Goal: Find specific page/section: Find specific page/section

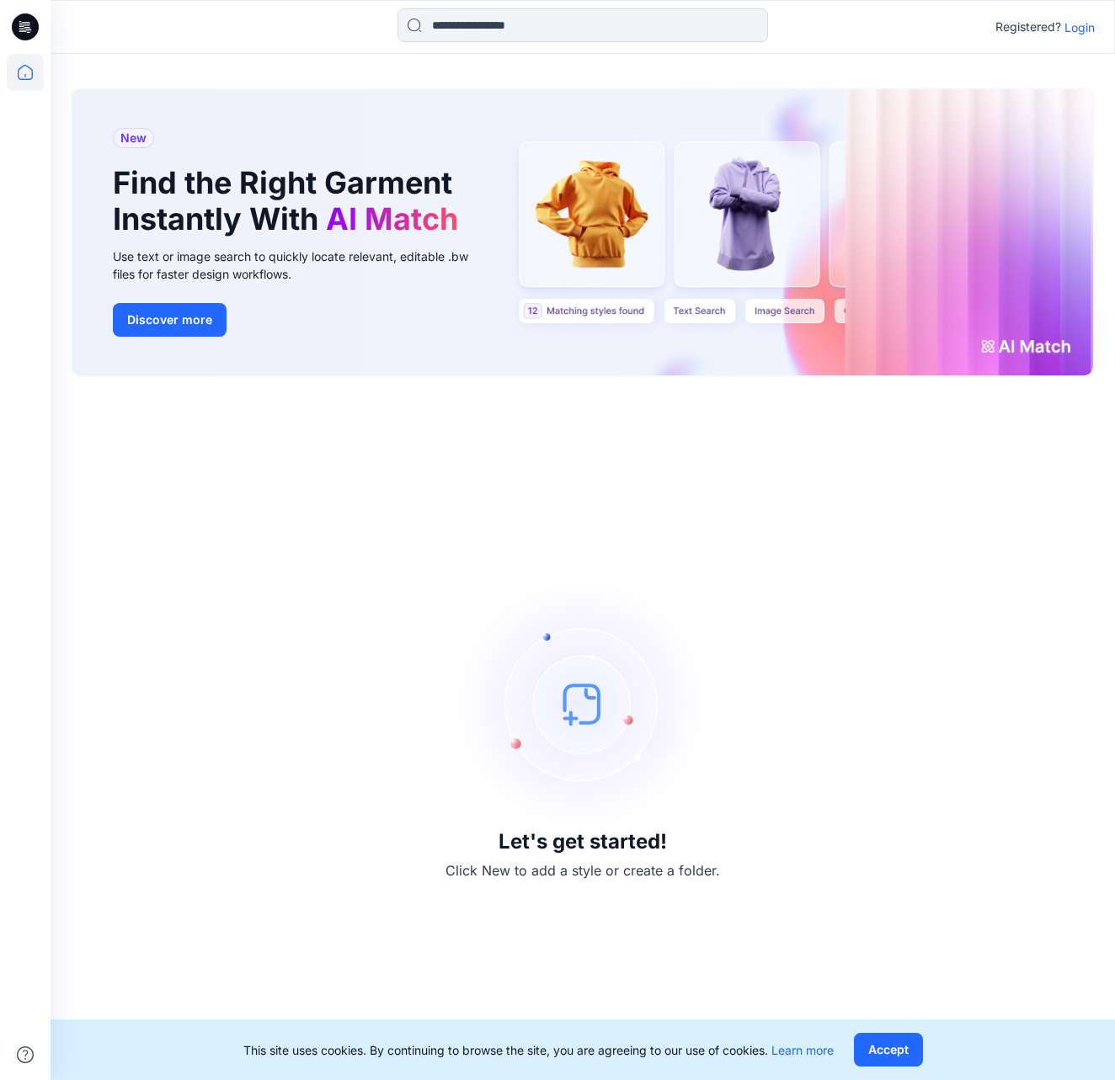
click at [29, 27] on icon at bounding box center [25, 26] width 27 height 27
click at [29, 73] on icon at bounding box center [25, 72] width 37 height 37
click at [482, 30] on p "Login" at bounding box center [1079, 28] width 30 height 18
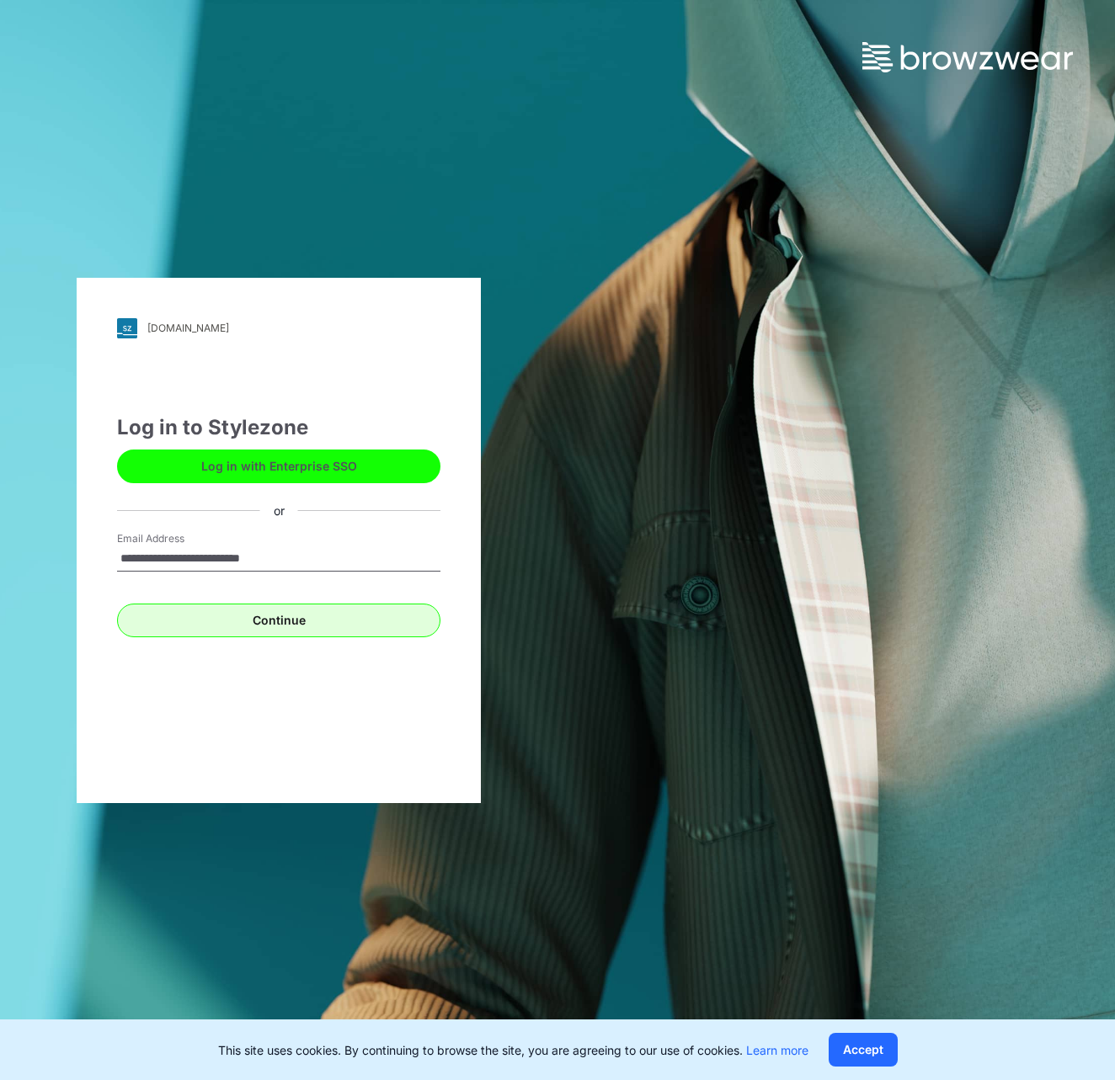
type input "**********"
click at [274, 510] on button "Continue" at bounding box center [278, 621] width 323 height 34
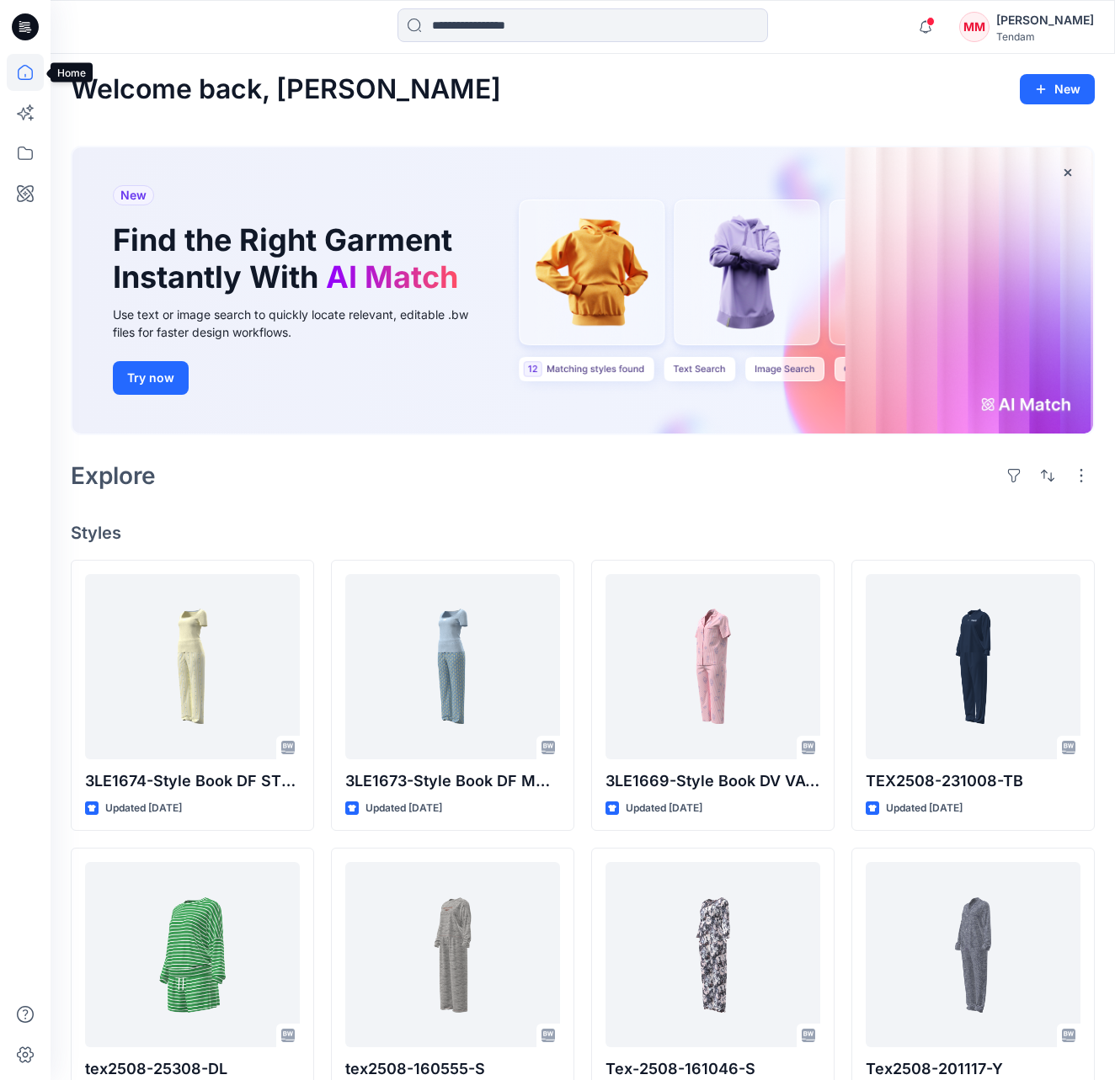
click at [24, 68] on icon at bounding box center [25, 72] width 37 height 37
click at [24, 29] on icon at bounding box center [25, 26] width 27 height 27
click at [26, 155] on icon at bounding box center [25, 153] width 37 height 37
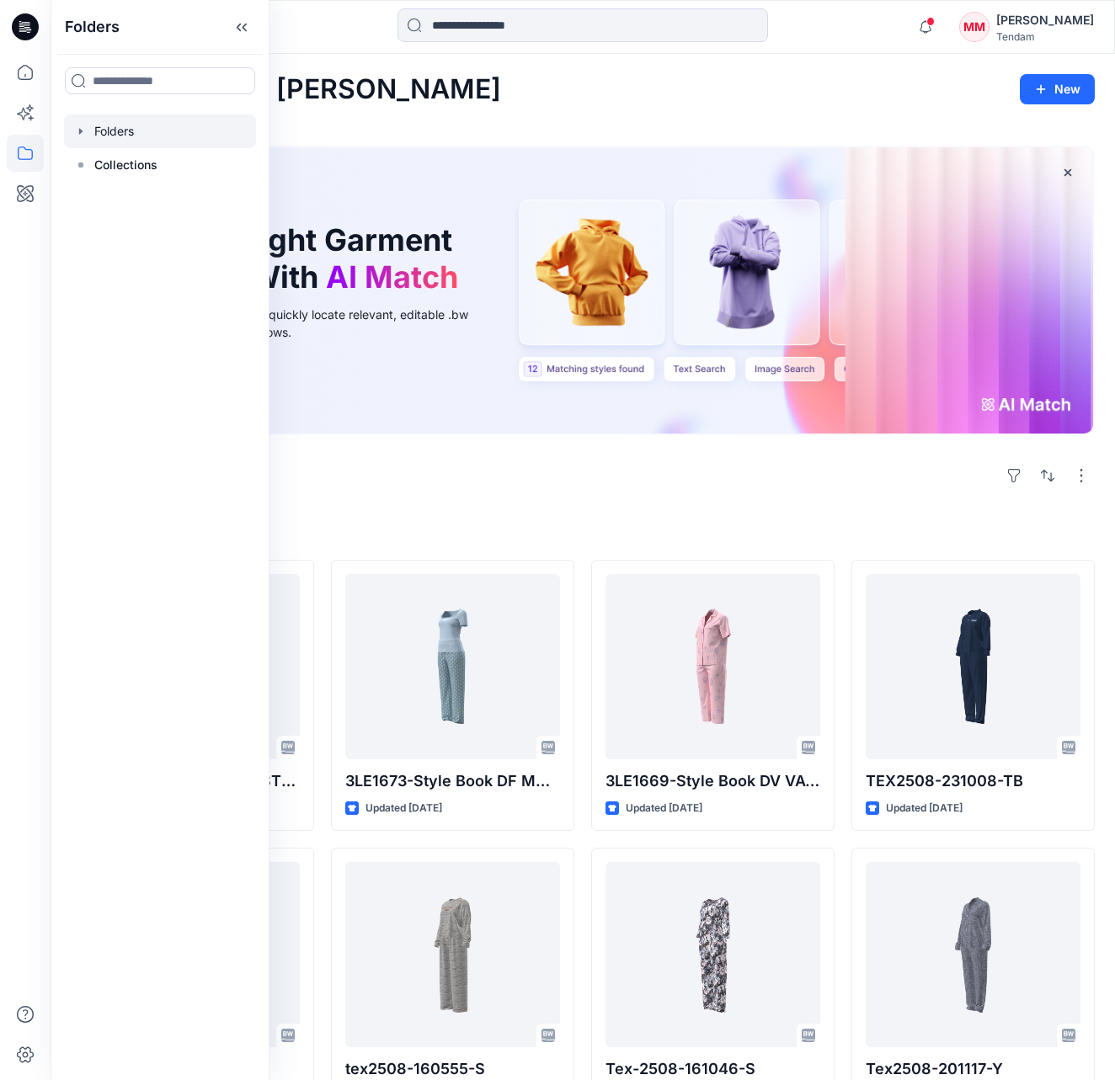
click at [118, 132] on div at bounding box center [160, 131] width 192 height 34
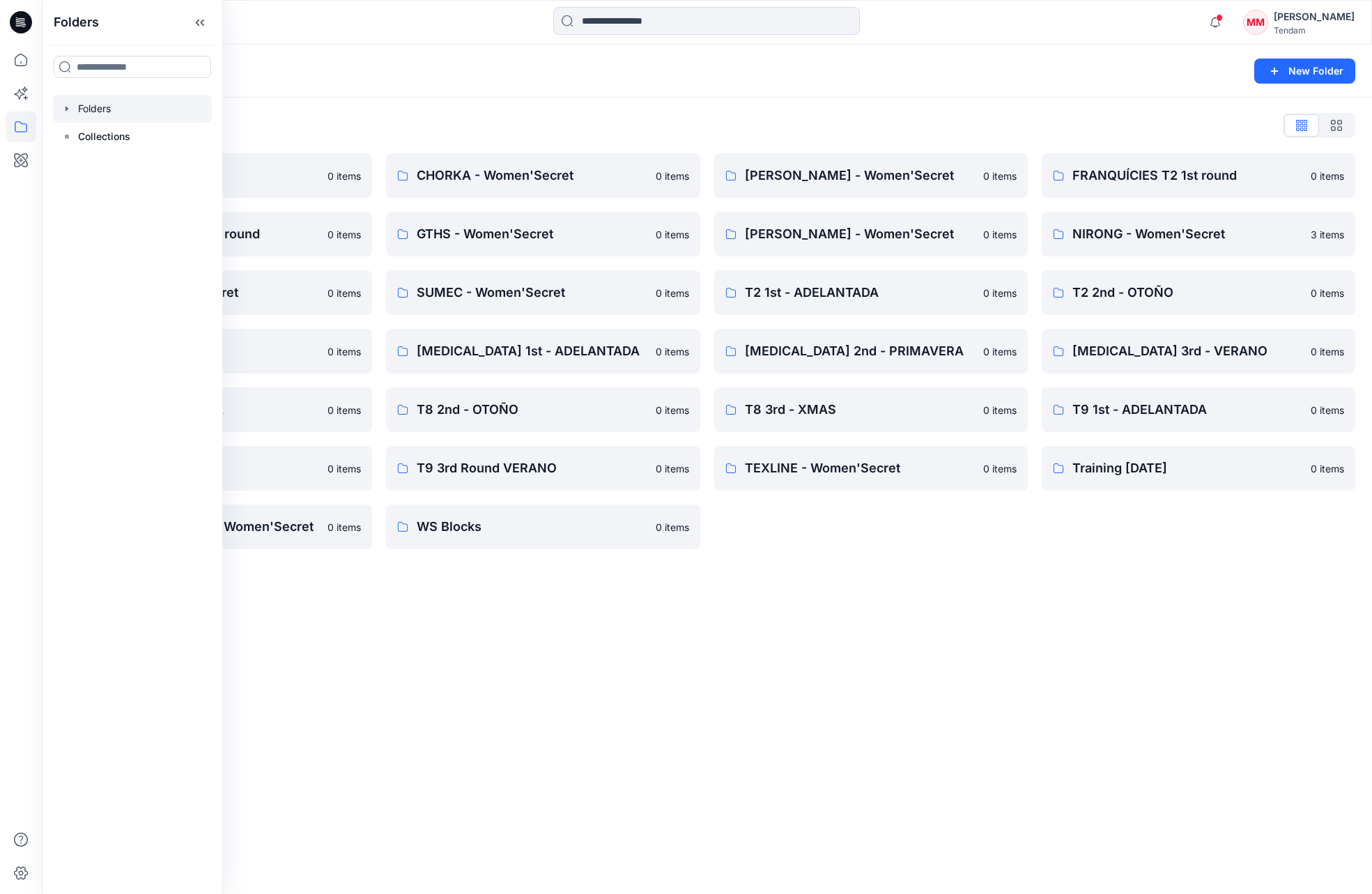
click at [291, 106] on div "Folders List 00_BW Support 0 items FRANQUÍCIES T2 2nd round 0 items PADMA - Wom…" at bounding box center [707, 332] width 1330 height 469
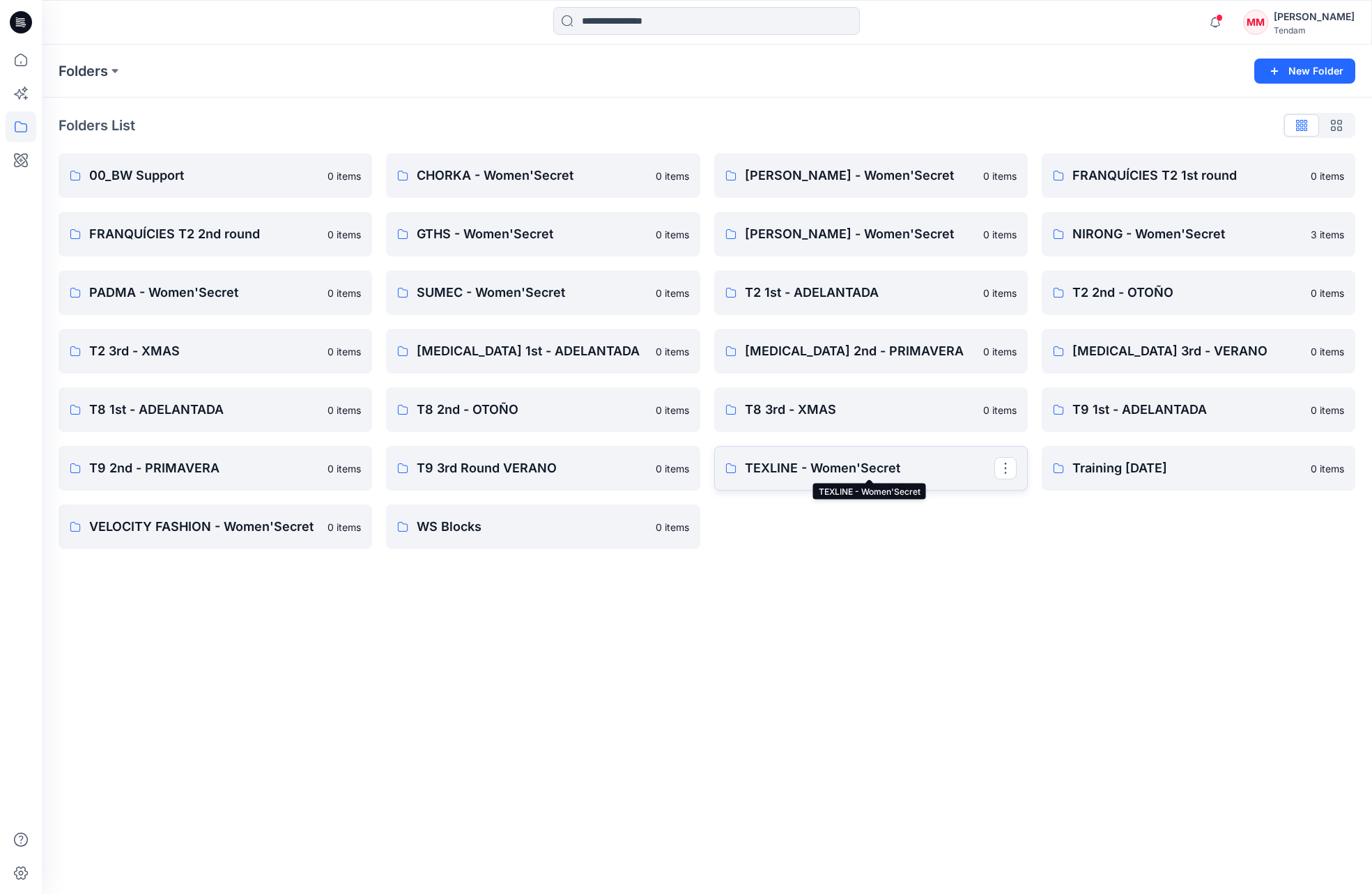
click at [814, 469] on p "TEXLINE - Women'Secret" at bounding box center [869, 469] width 249 height 20
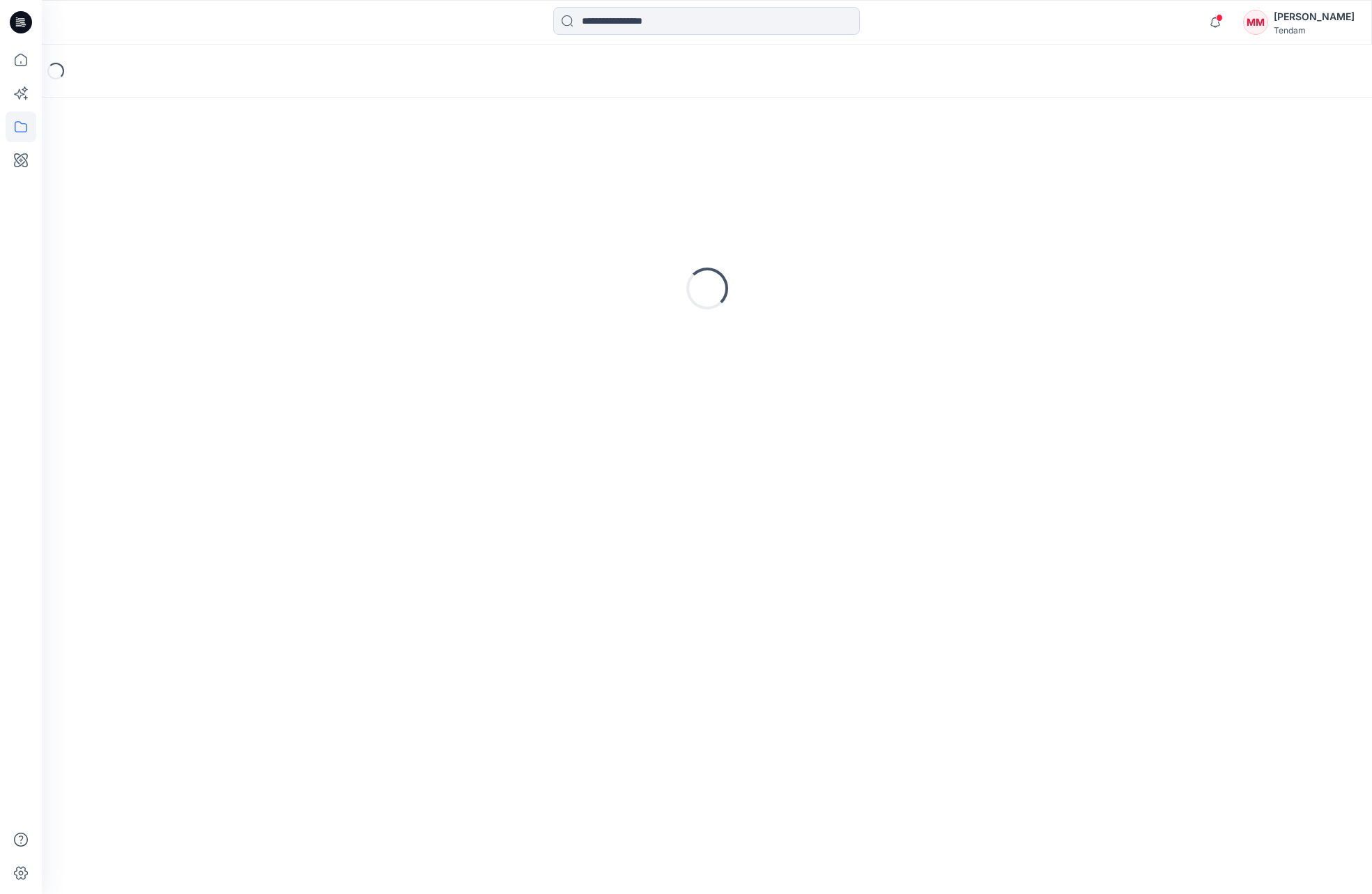
click at [815, 469] on div "Loading..." at bounding box center [707, 496] width 1330 height 796
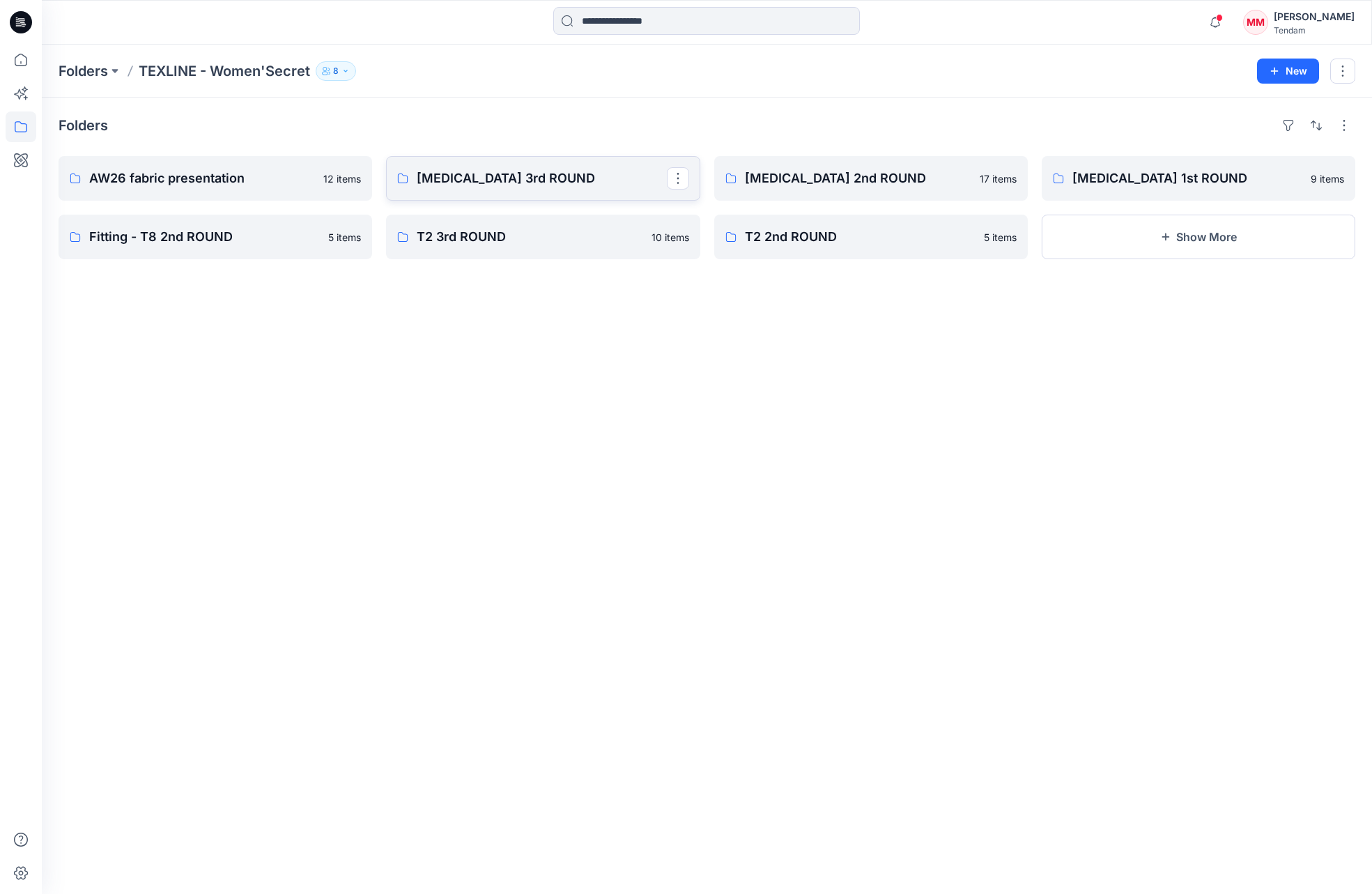
click at [529, 169] on p "[MEDICAL_DATA] 3rd ROUND" at bounding box center [540, 179] width 249 height 20
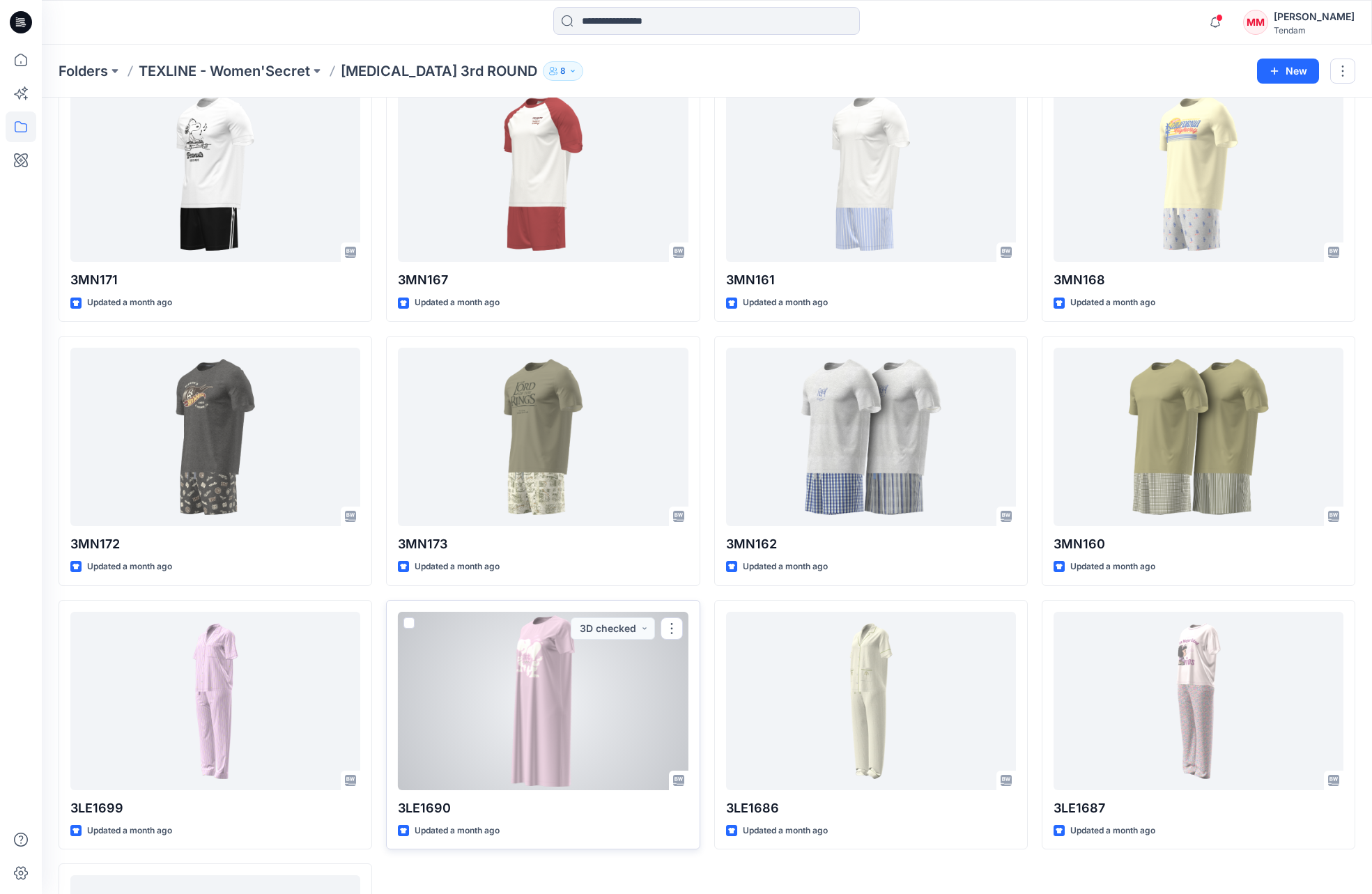
scroll to position [83, 0]
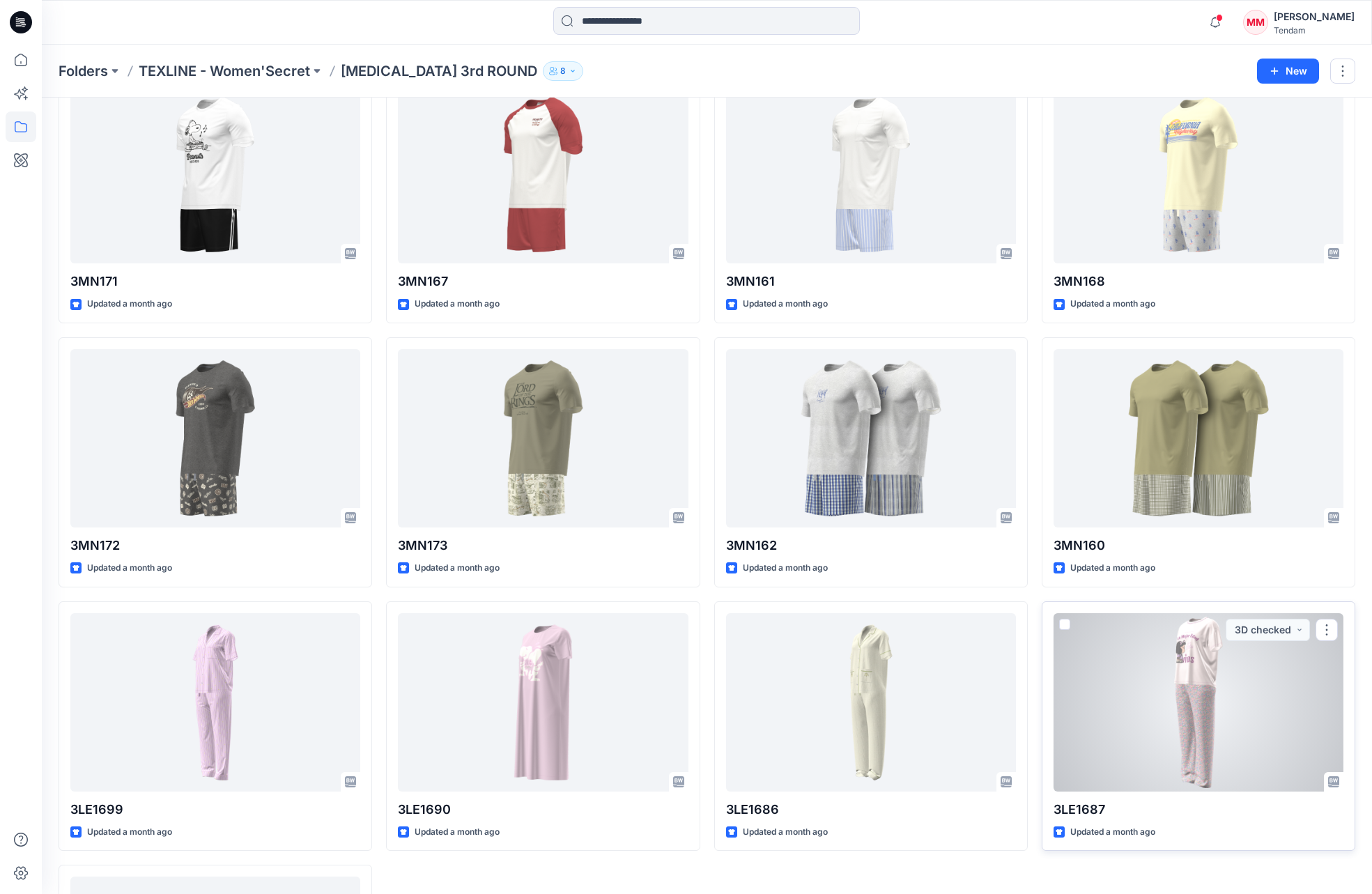
click at [922, 696] on div at bounding box center [1198, 703] width 290 height 179
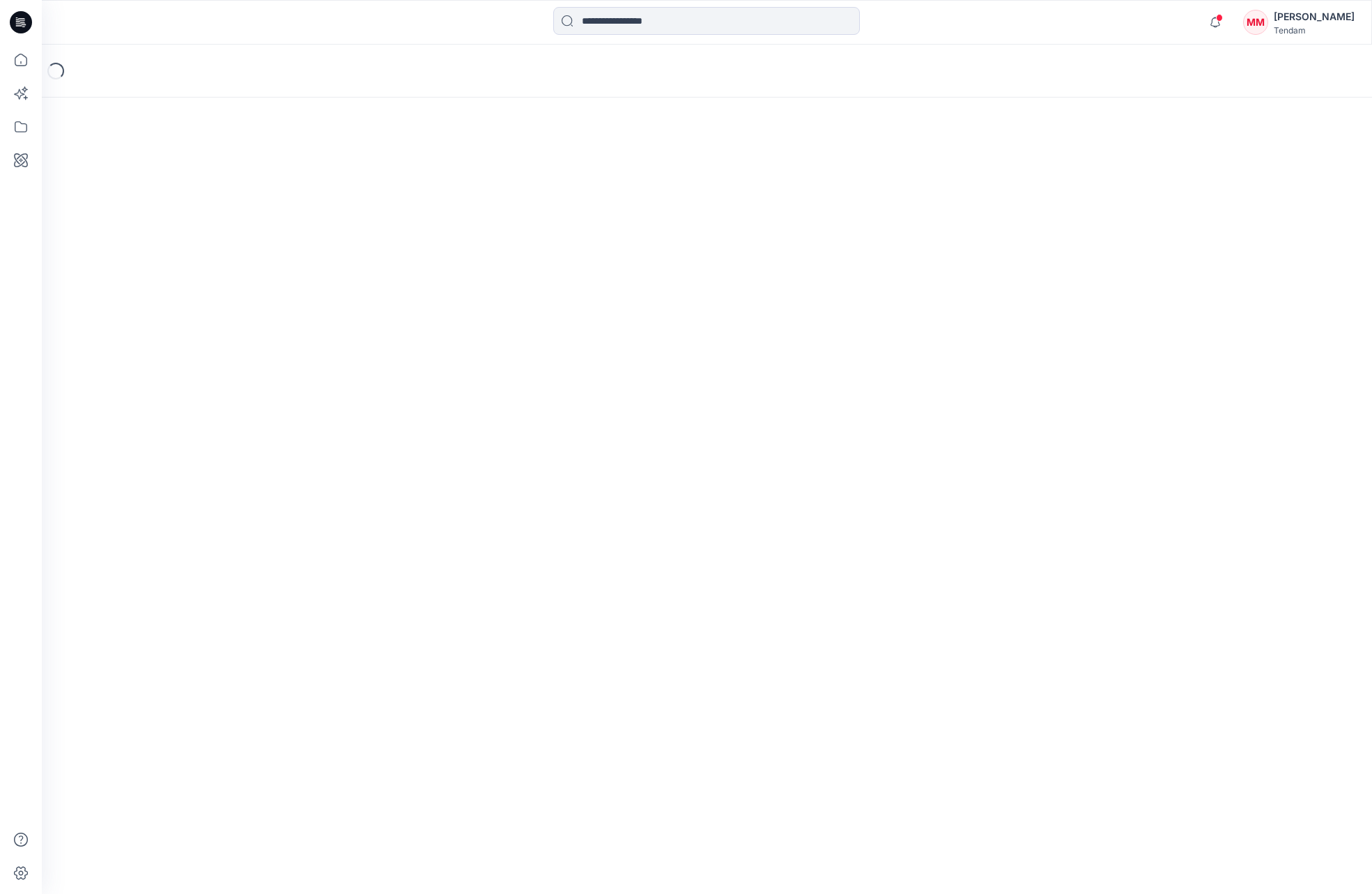
click at [922, 696] on div "Loading..." at bounding box center [707, 469] width 1330 height 849
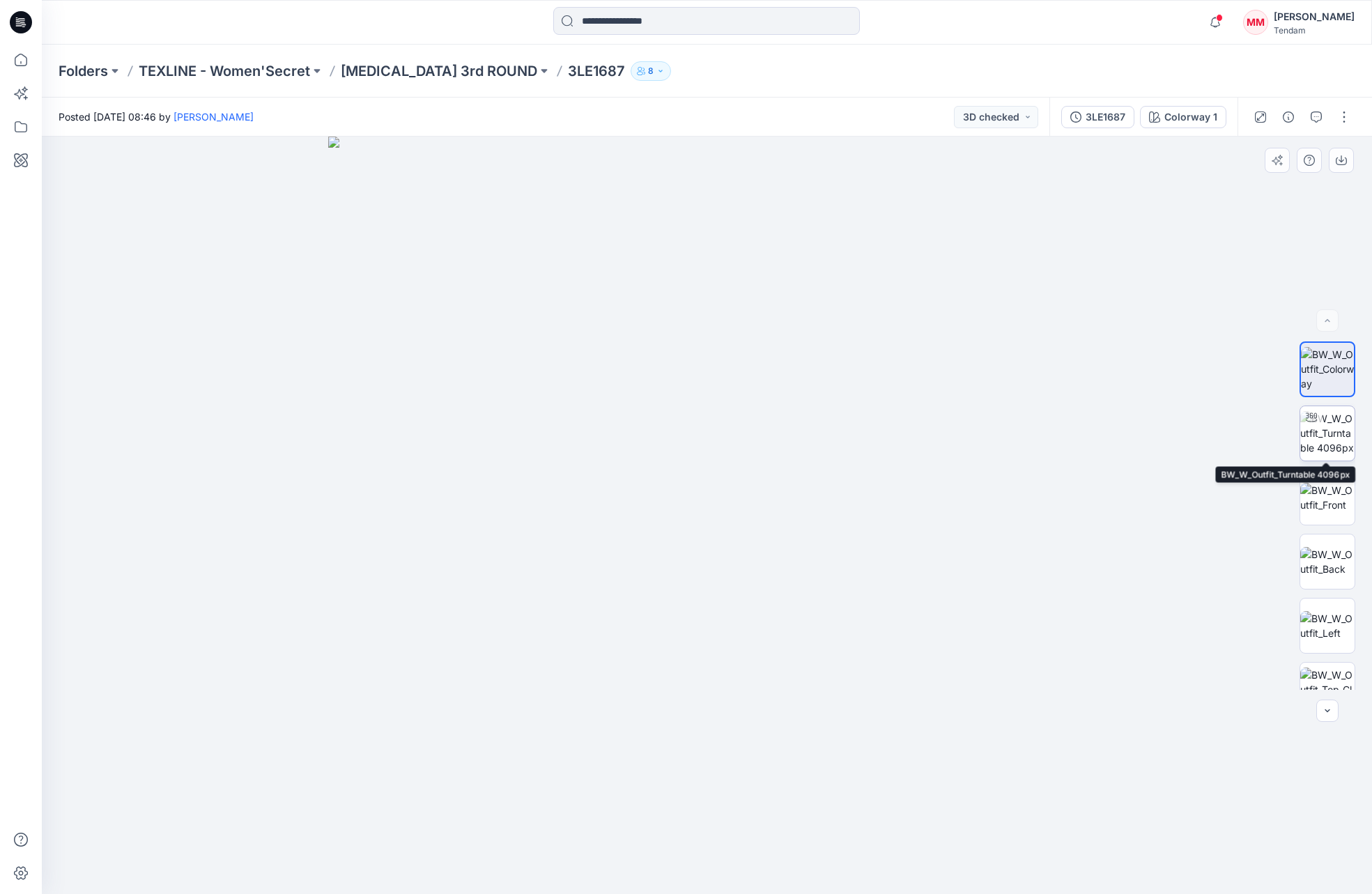
click at [922, 438] on img at bounding box center [1327, 433] width 55 height 44
drag, startPoint x: 708, startPoint y: 877, endPoint x: 516, endPoint y: 851, distance: 193.8
click at [516, 851] on icon at bounding box center [708, 853] width 421 height 52
drag, startPoint x: 741, startPoint y: 878, endPoint x: 535, endPoint y: 853, distance: 207.5
click at [535, 853] on icon at bounding box center [708, 853] width 421 height 52
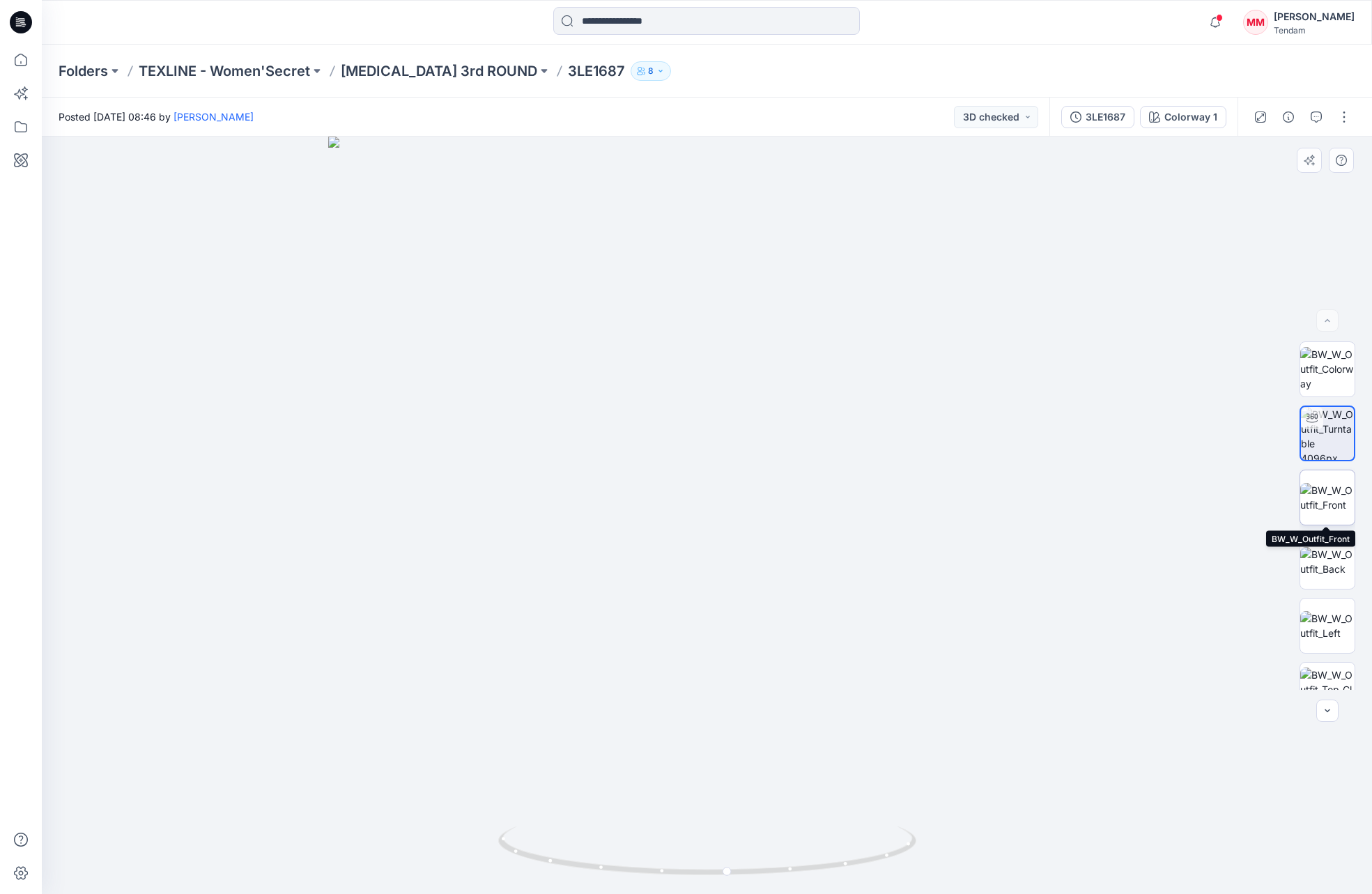
click at [922, 495] on img at bounding box center [1327, 497] width 55 height 29
click at [922, 563] on img at bounding box center [1327, 561] width 55 height 29
click at [922, 618] on img at bounding box center [1327, 625] width 55 height 29
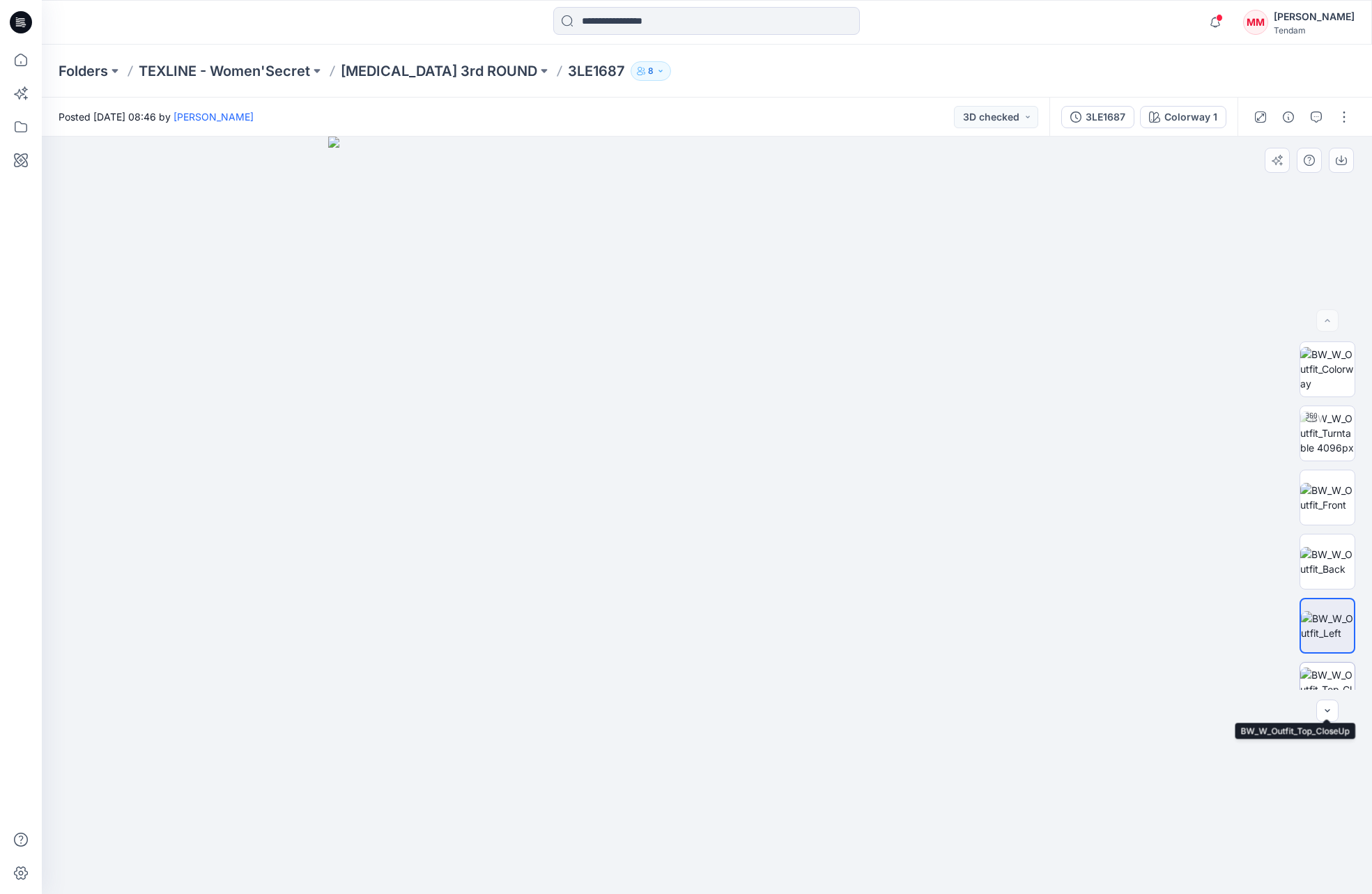
click at [922, 670] on img at bounding box center [1327, 690] width 55 height 44
click at [922, 715] on icon "button" at bounding box center [1326, 710] width 11 height 11
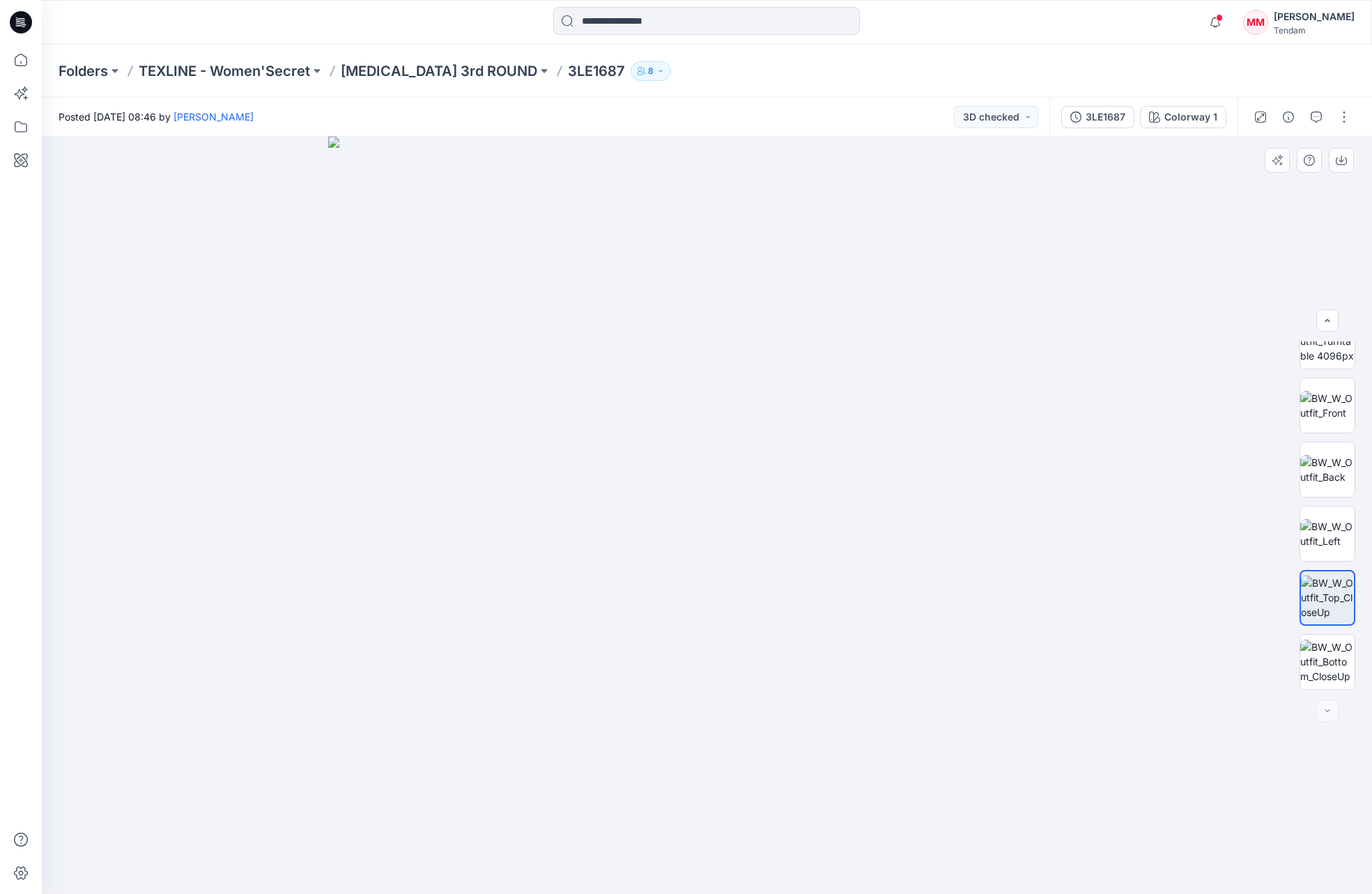
click at [922, 715] on div at bounding box center [1326, 710] width 22 height 22
click at [922, 672] on img at bounding box center [1327, 661] width 55 height 44
click at [382, 68] on p "[MEDICAL_DATA] 3rd ROUND" at bounding box center [439, 71] width 196 height 20
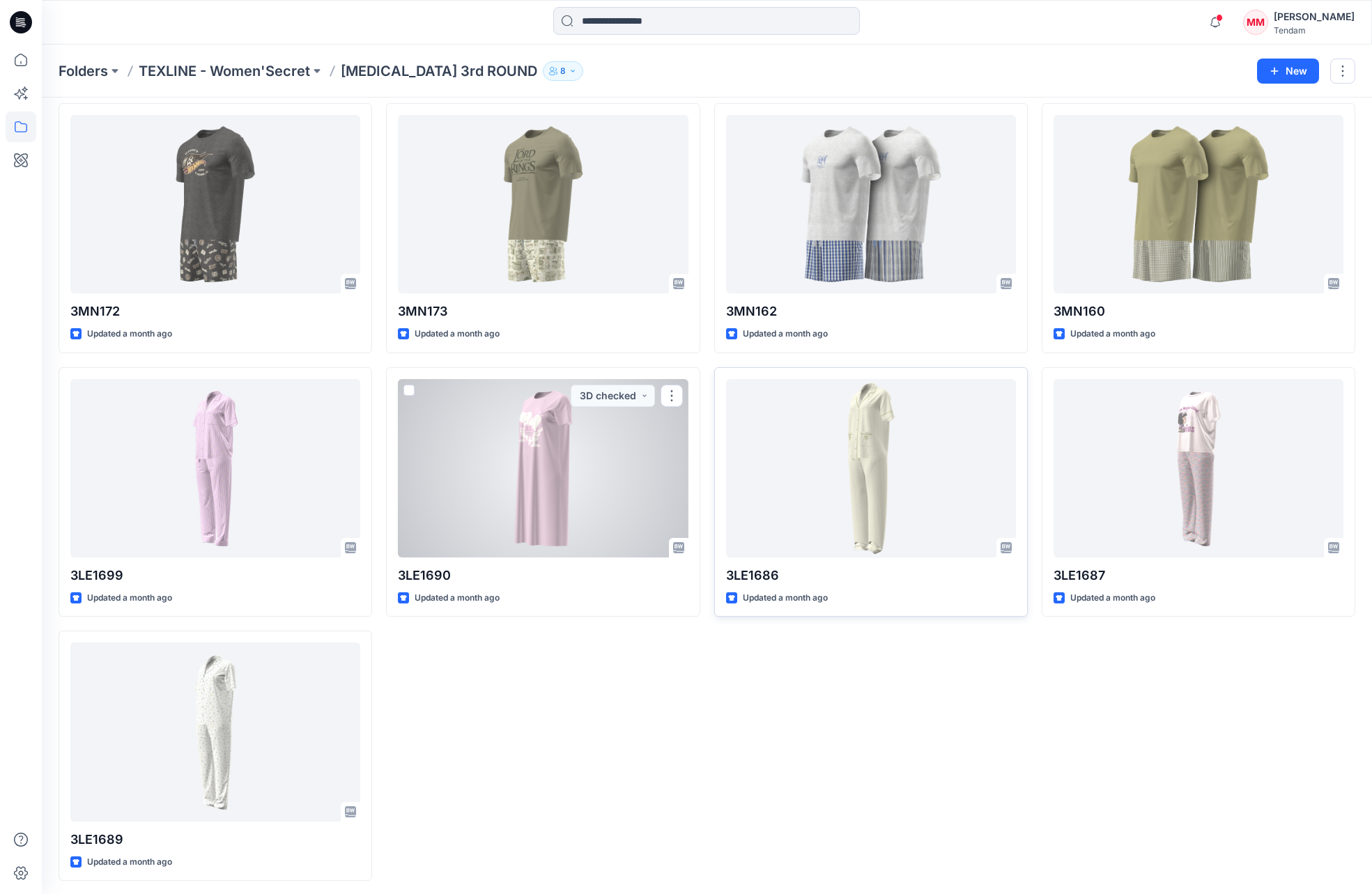
scroll to position [316, 0]
click at [632, 517] on div at bounding box center [543, 469] width 290 height 179
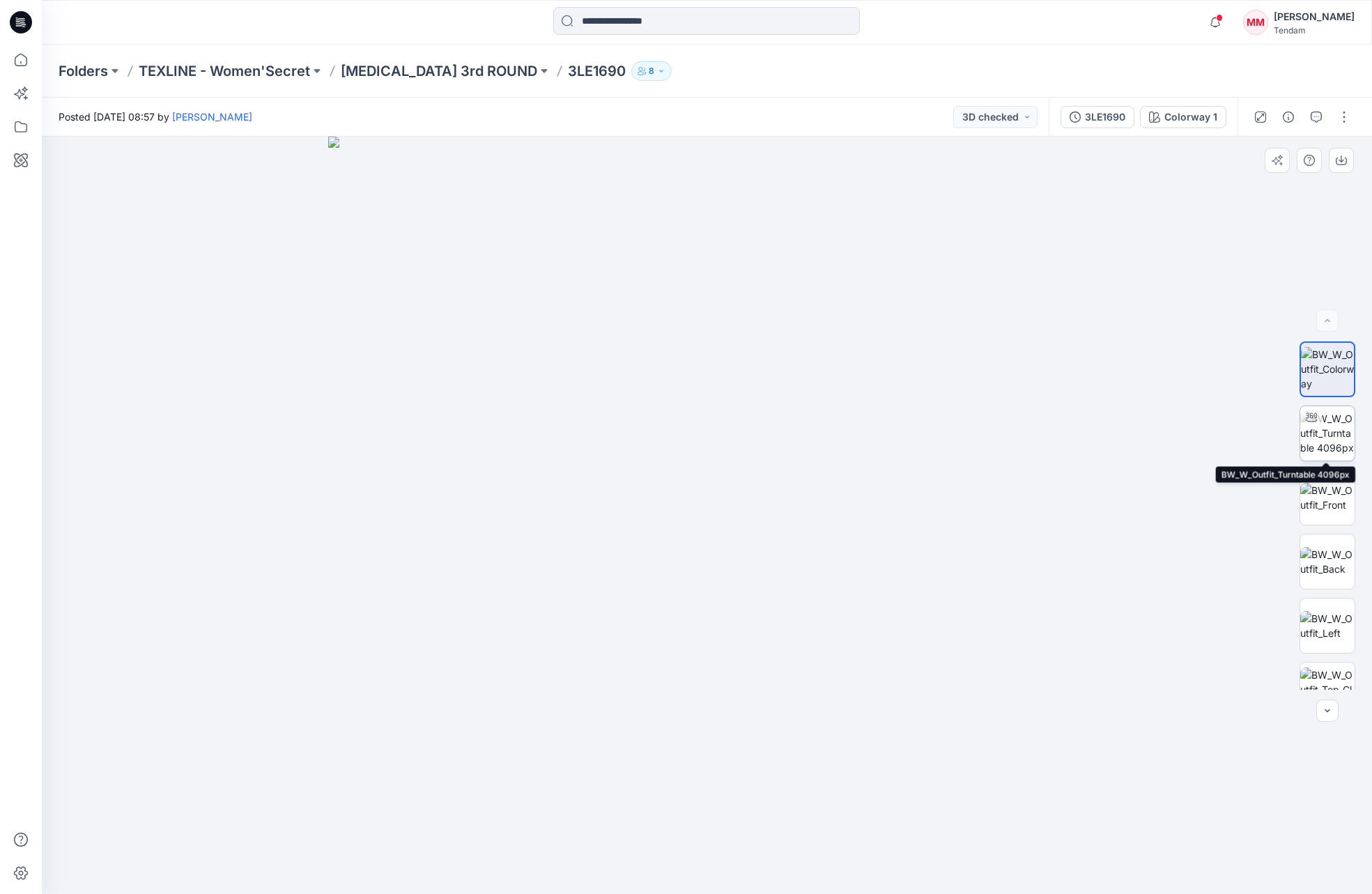
click at [922, 438] on img at bounding box center [1327, 433] width 55 height 44
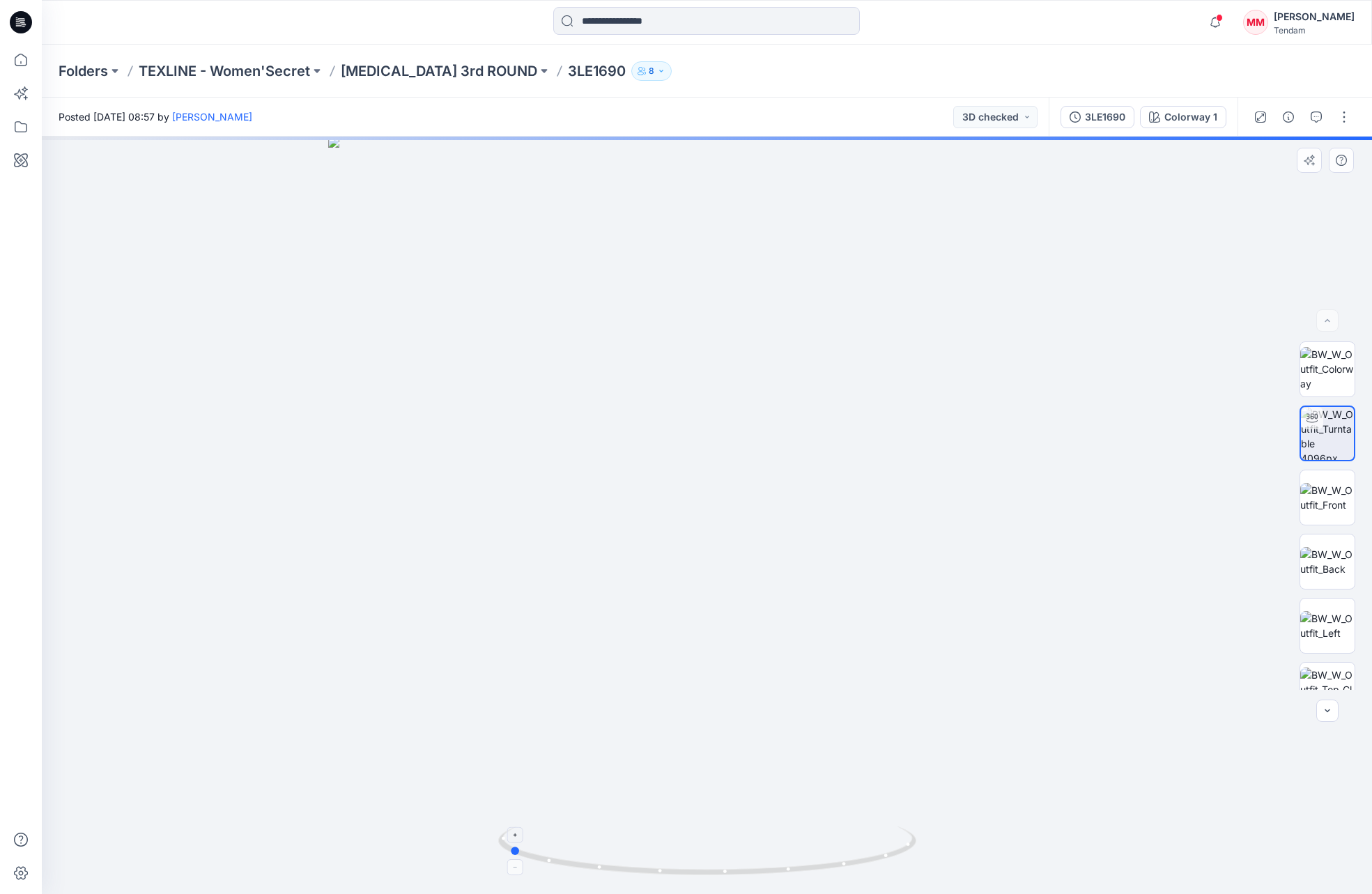
drag, startPoint x: 711, startPoint y: 878, endPoint x: 506, endPoint y: 848, distance: 207.2
click at [506, 848] on icon at bounding box center [708, 853] width 421 height 52
drag, startPoint x: 773, startPoint y: 872, endPoint x: 554, endPoint y: 859, distance: 219.4
click at [554, 859] on icon at bounding box center [708, 853] width 421 height 52
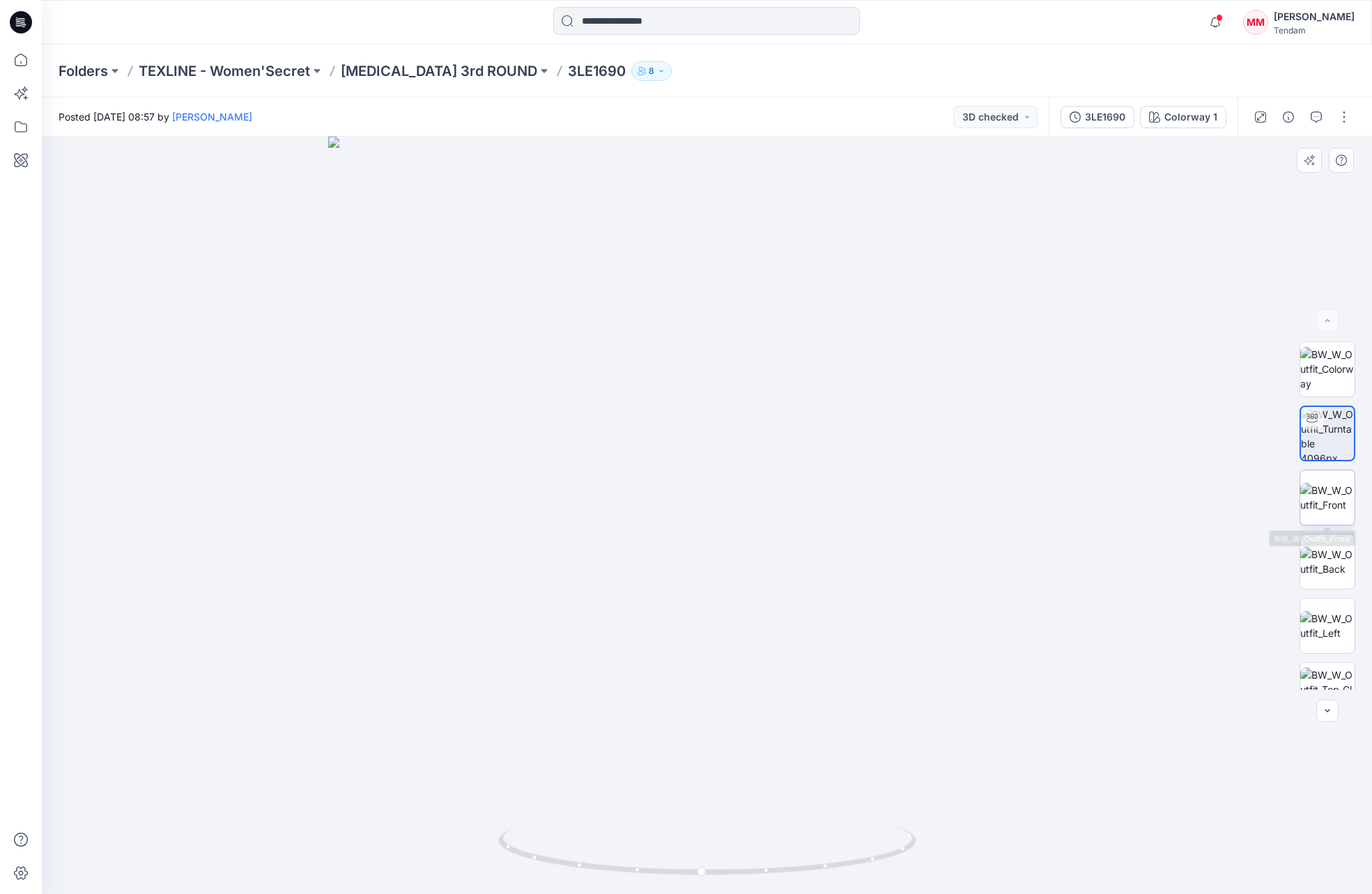
click at [922, 492] on img at bounding box center [1327, 497] width 55 height 29
drag, startPoint x: 772, startPoint y: 300, endPoint x: 703, endPoint y: 949, distance: 652.7
click at [703, 893] on html "Notifications Your style 3LE1674-Style Book DF STRIPES-DESERT PJ FR has been up…" at bounding box center [686, 447] width 1372 height 894
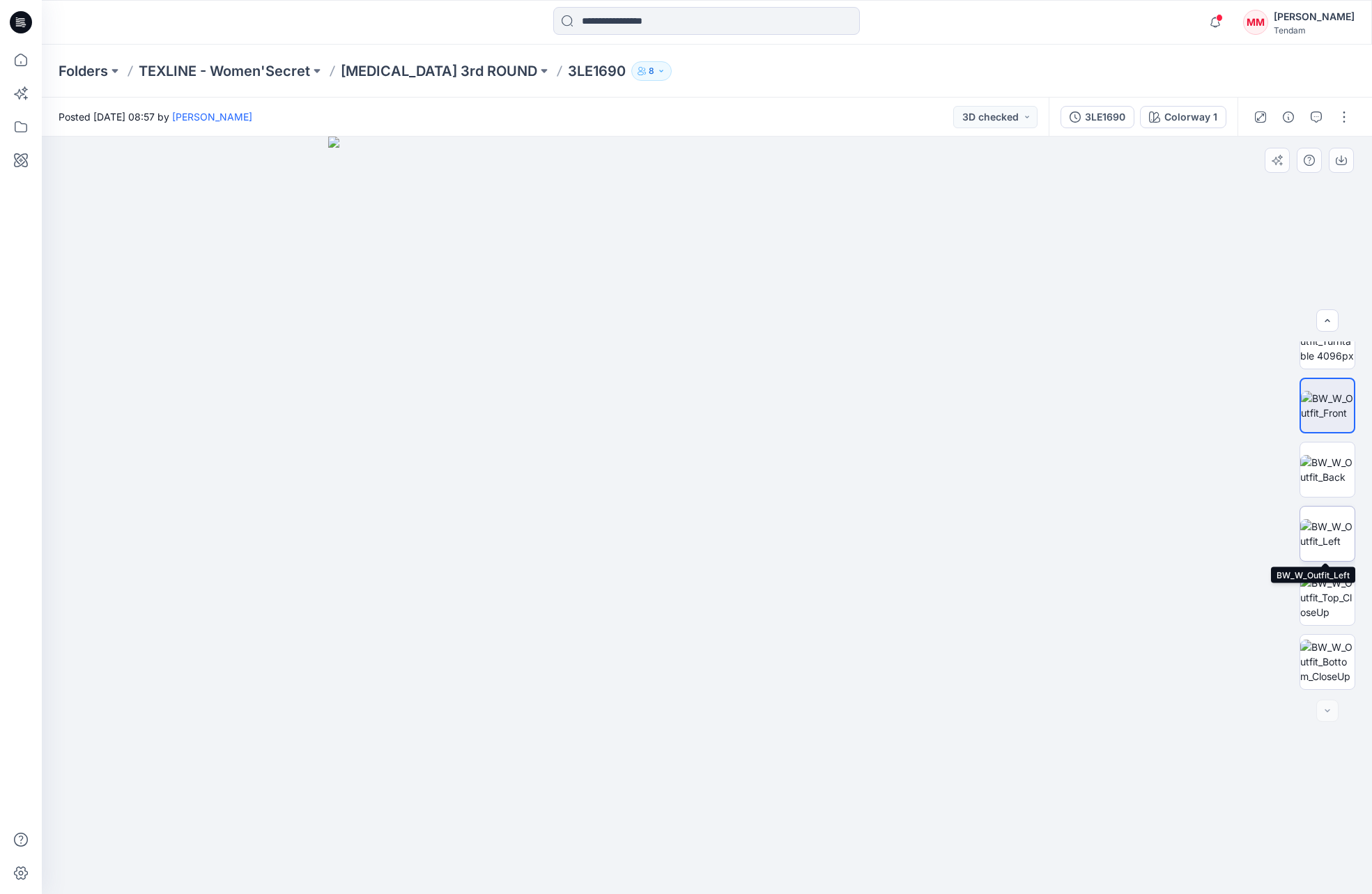
click at [922, 532] on img at bounding box center [1327, 533] width 55 height 29
drag, startPoint x: 818, startPoint y: 501, endPoint x: 791, endPoint y: 448, distance: 59.5
click at [787, 449] on img at bounding box center [676, 50] width 2511 height 1686
click at [922, 601] on img at bounding box center [1327, 597] width 55 height 44
click at [396, 74] on p "[MEDICAL_DATA] 3rd ROUND" at bounding box center [439, 71] width 196 height 20
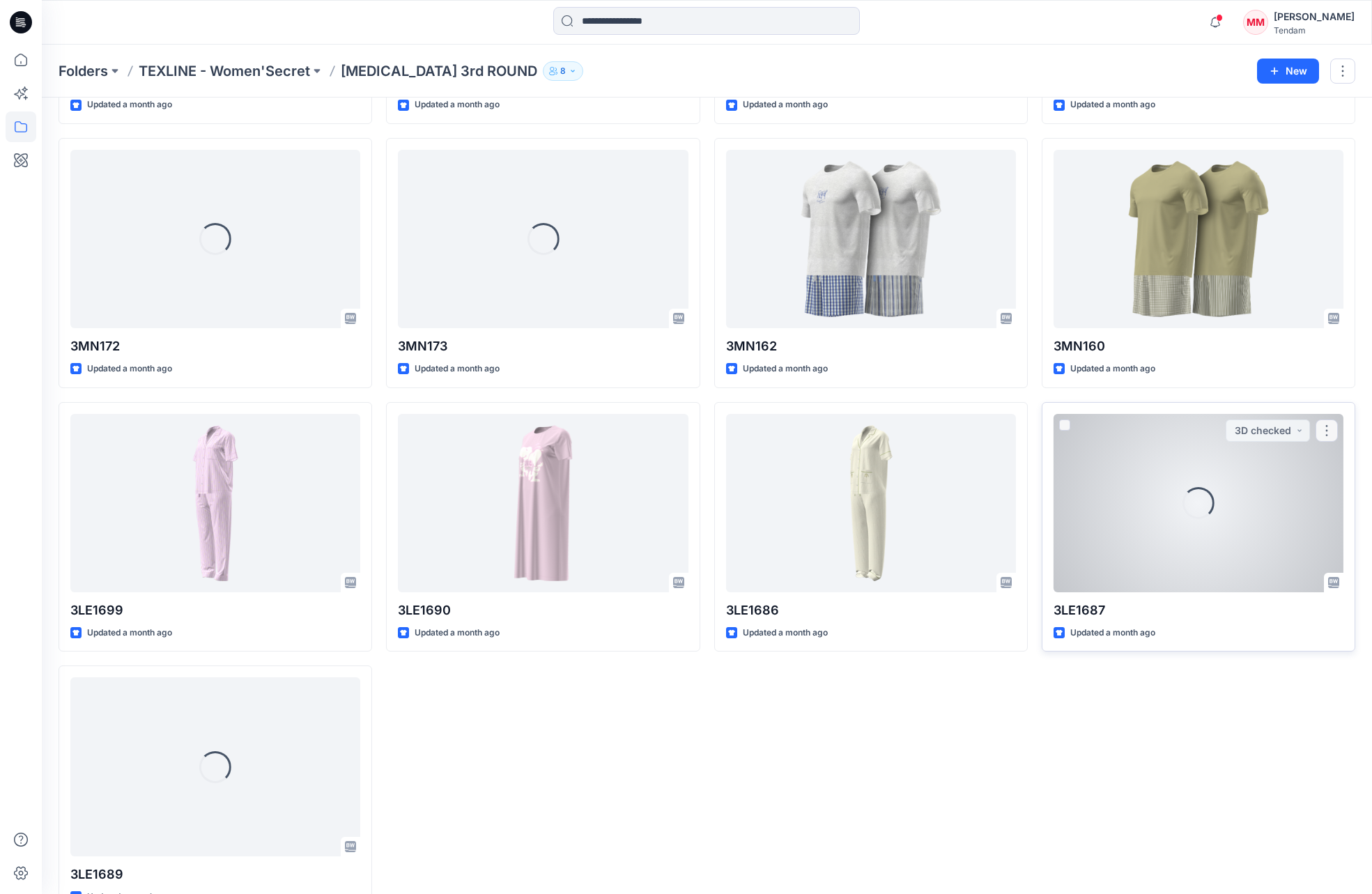
scroll to position [285, 0]
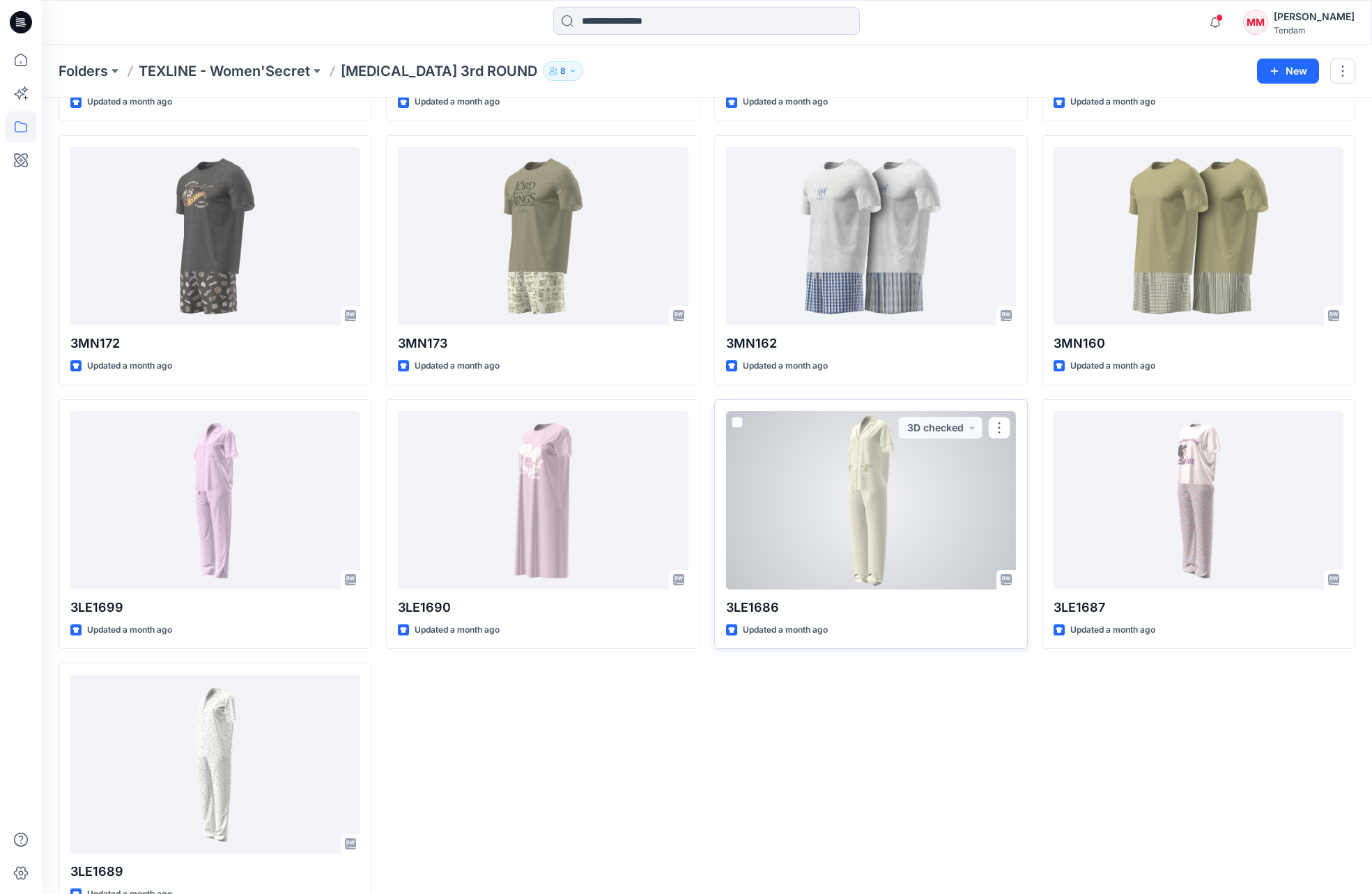
click at [917, 508] on div at bounding box center [871, 501] width 290 height 179
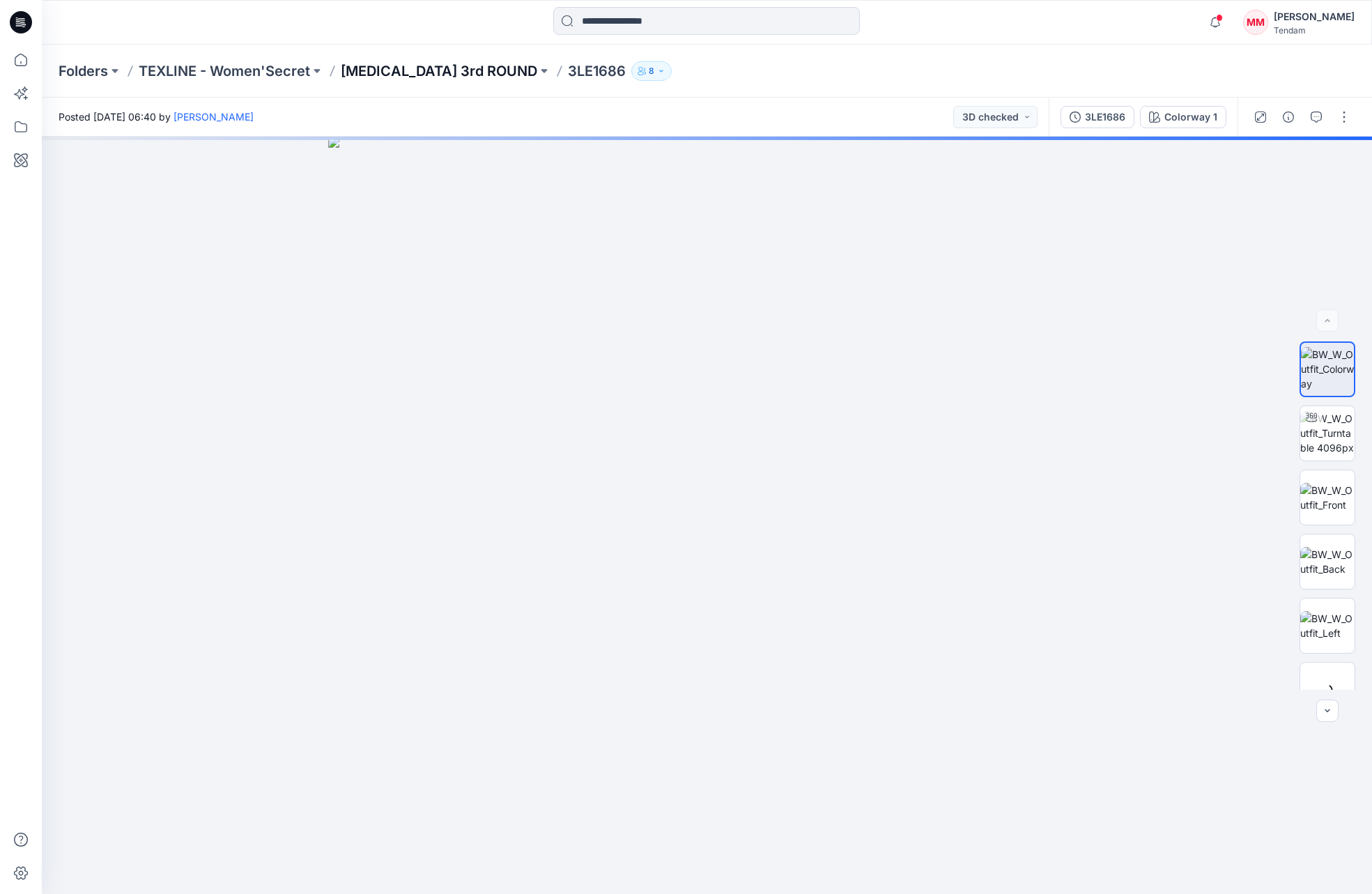
click at [410, 73] on p "[MEDICAL_DATA] 3rd ROUND" at bounding box center [439, 71] width 196 height 20
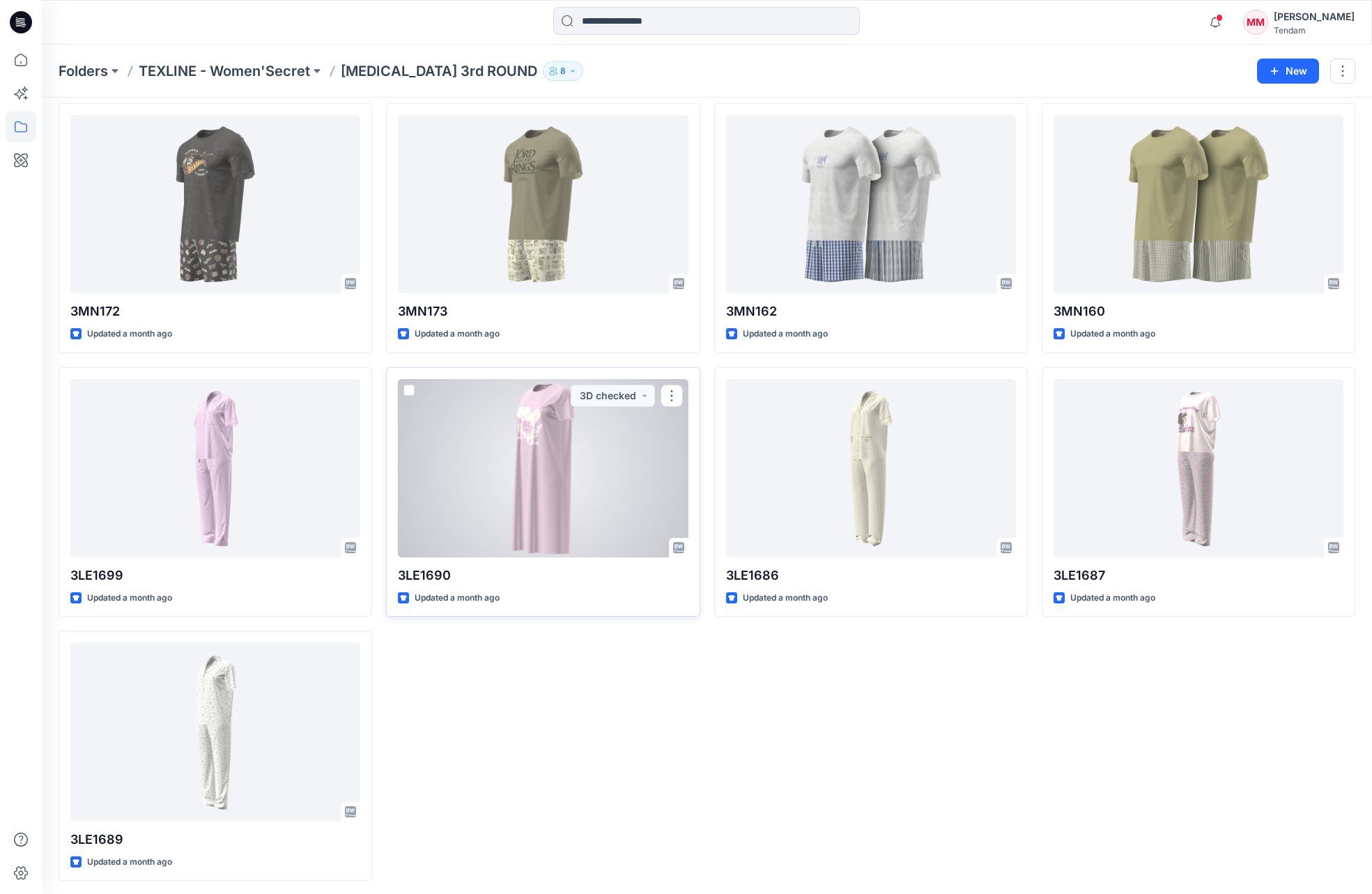
scroll to position [316, 0]
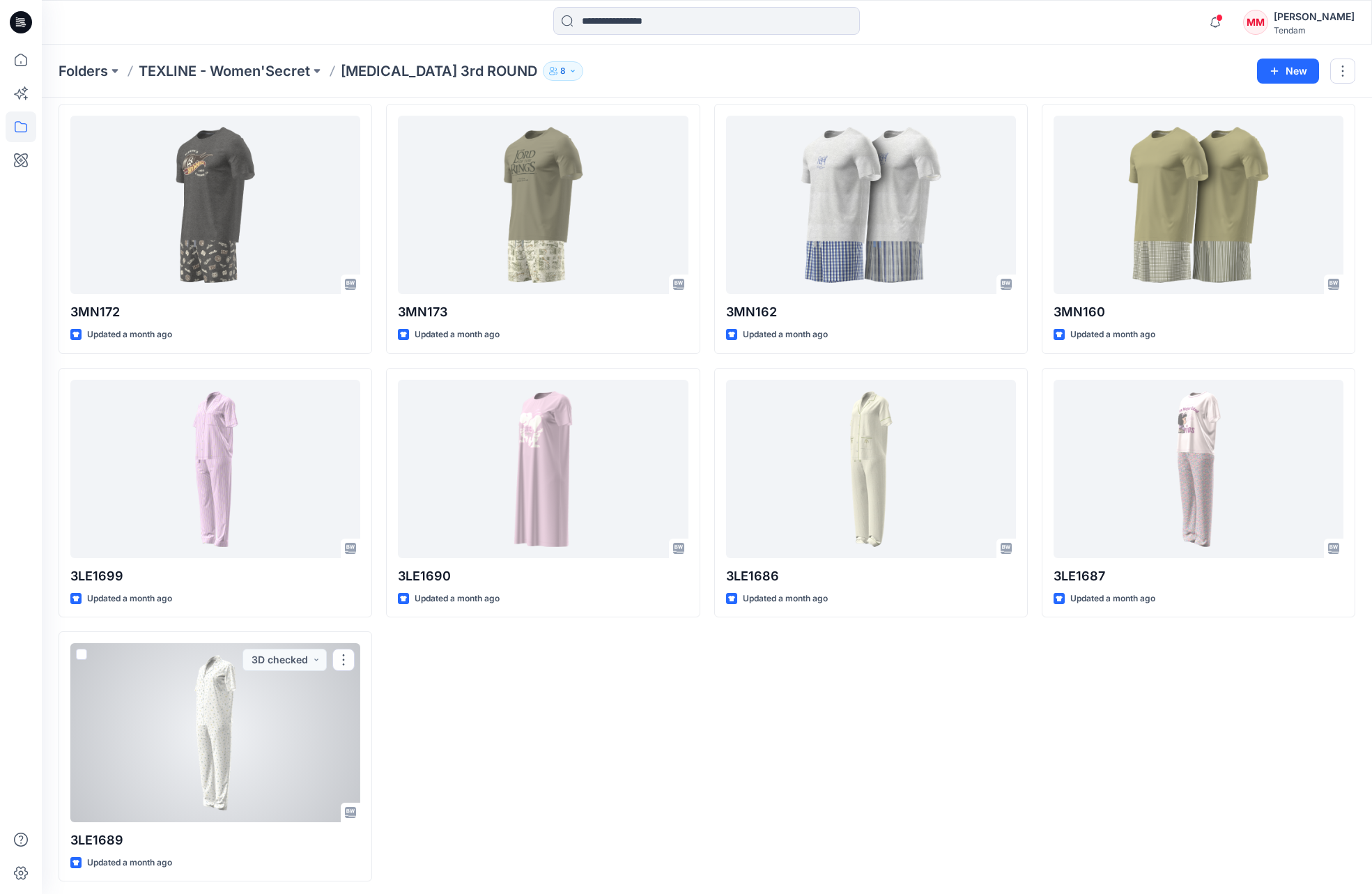
click at [289, 747] on div at bounding box center [215, 733] width 290 height 179
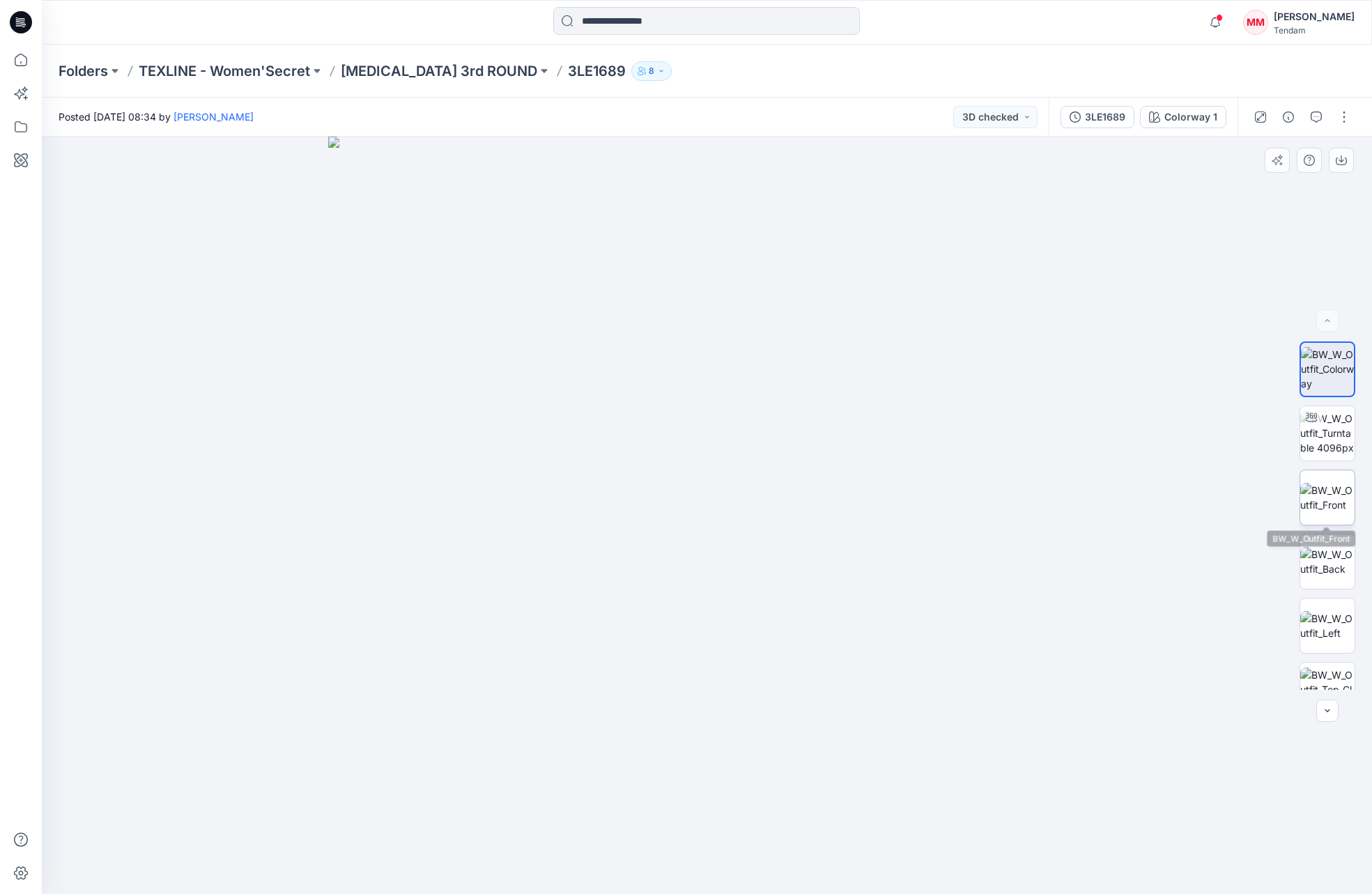
click at [922, 489] on img at bounding box center [1327, 497] width 55 height 29
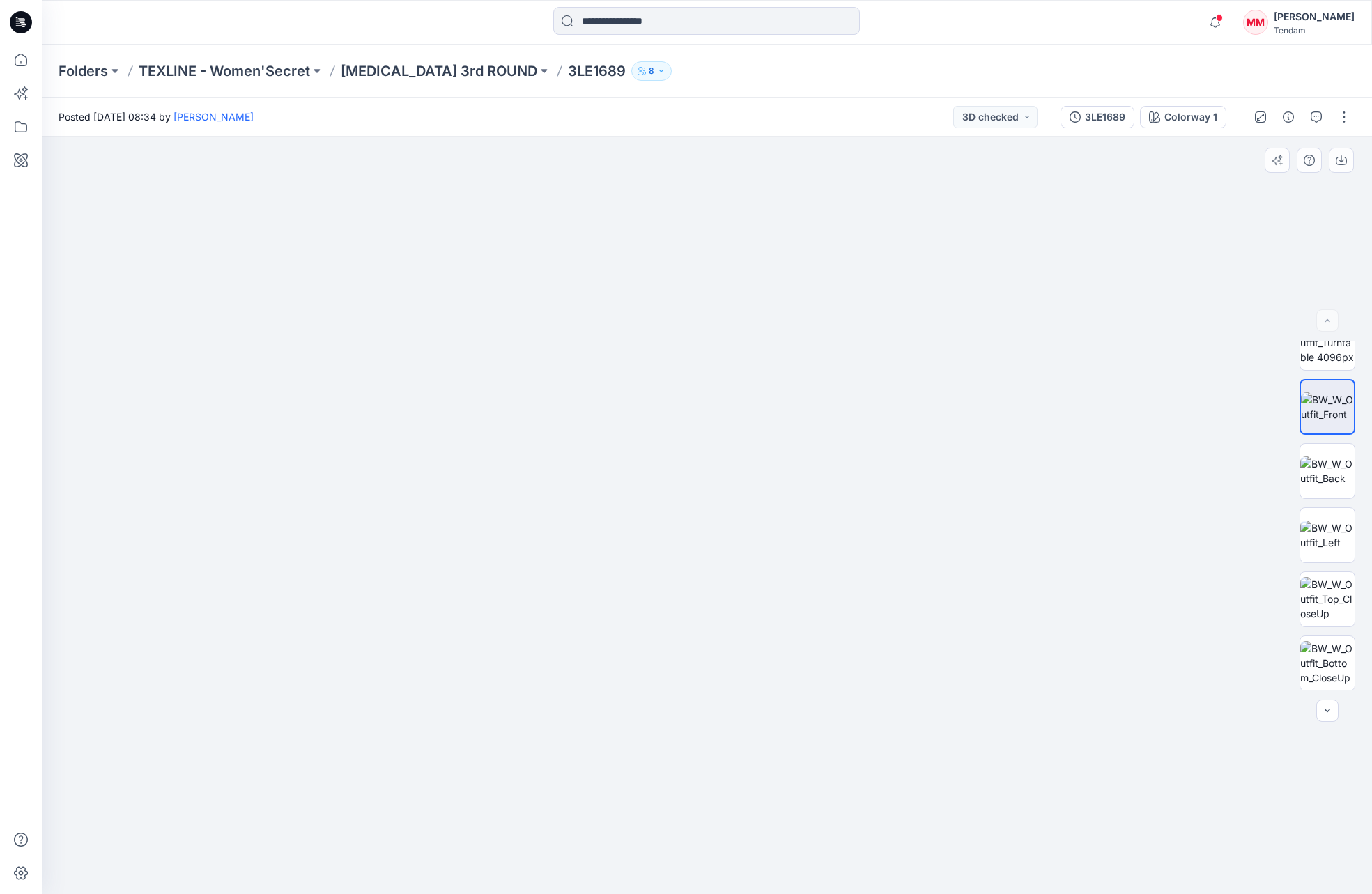
scroll to position [92, 0]
drag, startPoint x: 732, startPoint y: 318, endPoint x: 741, endPoint y: 925, distance: 607.1
click at [741, 893] on html "Notifications Your style 3LE1674-Style Book DF STRIPES-DESERT PJ FR has been up…" at bounding box center [686, 447] width 1372 height 894
click at [922, 468] on img at bounding box center [1327, 469] width 55 height 29
click at [922, 537] on img at bounding box center [1327, 533] width 55 height 29
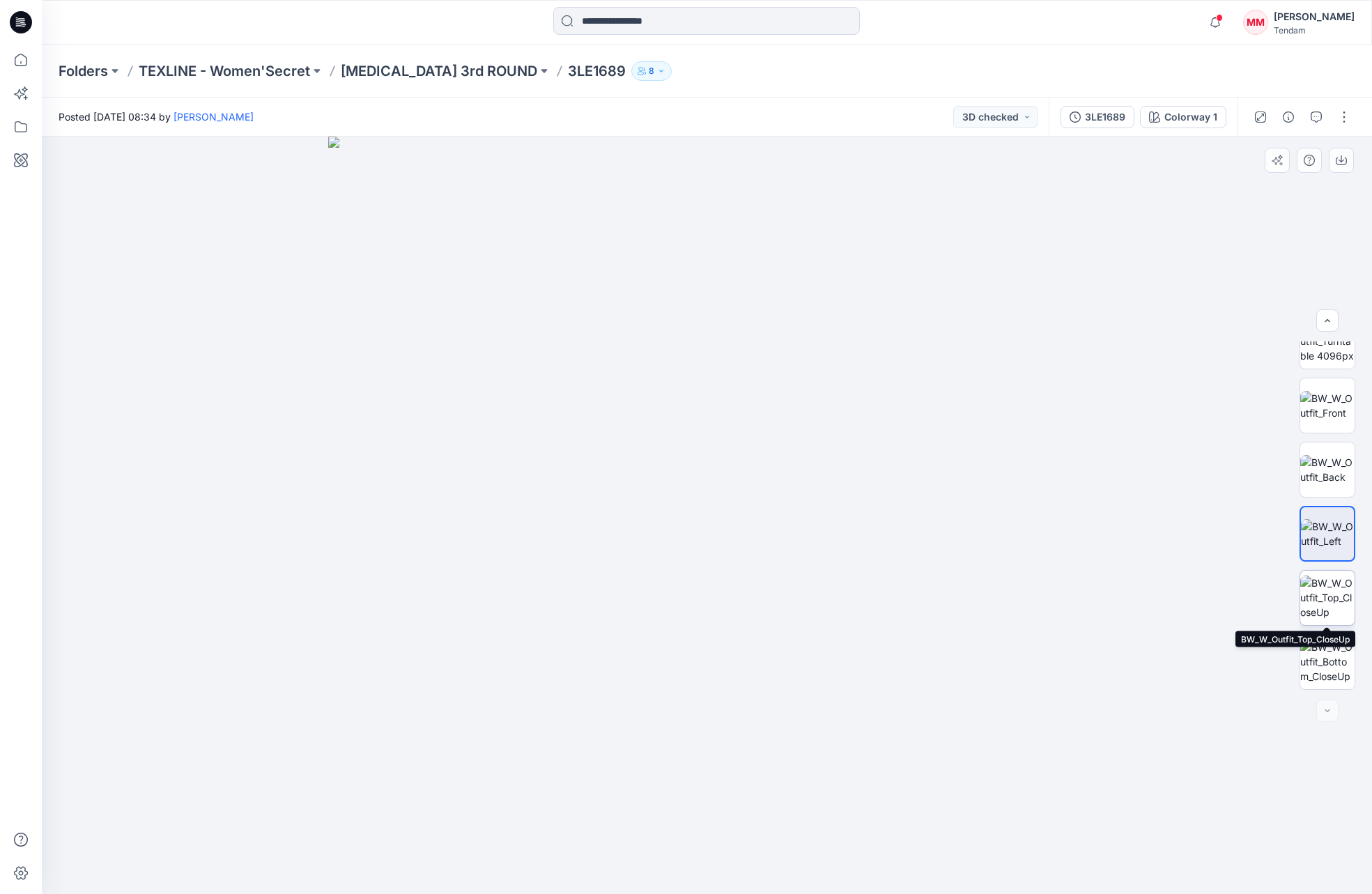
click at [922, 591] on img at bounding box center [1327, 597] width 55 height 44
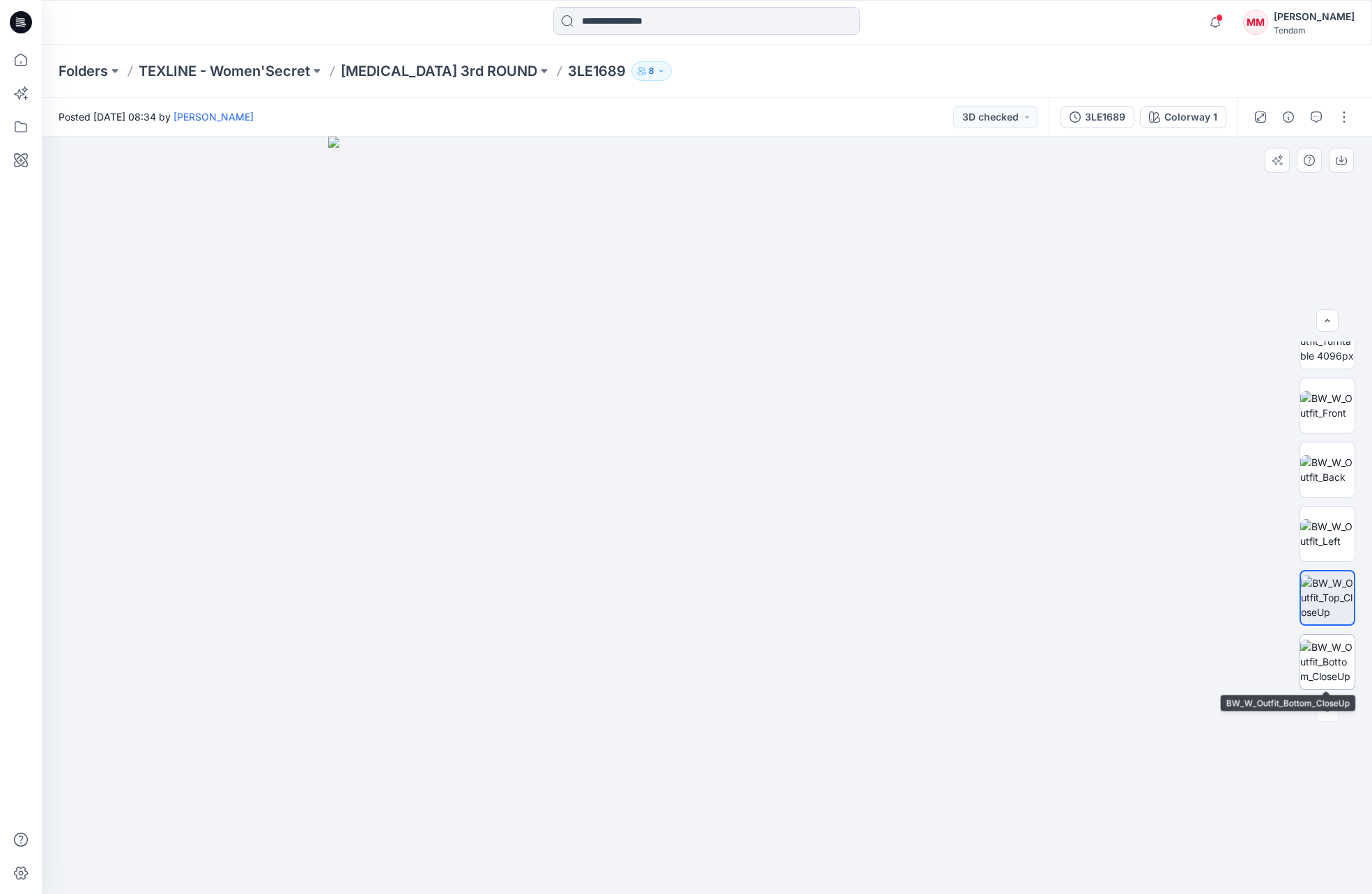
click at [922, 661] on img at bounding box center [1327, 661] width 55 height 44
